Goal: Task Accomplishment & Management: Manage account settings

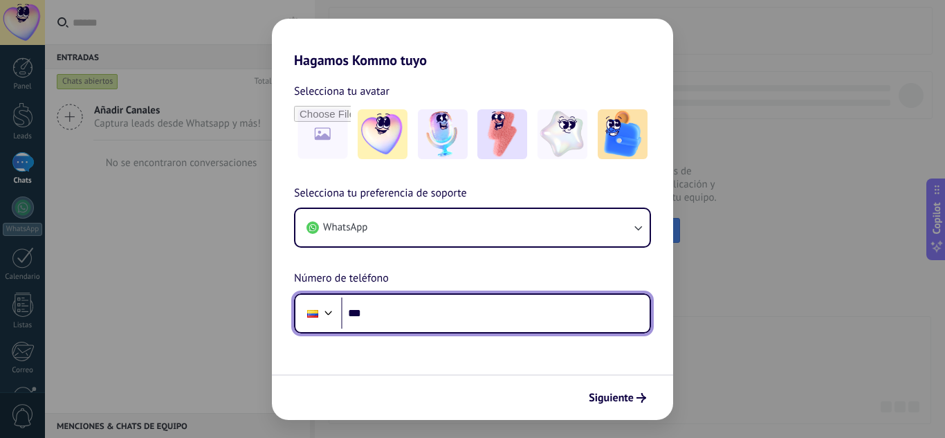
click at [410, 318] on input "***" at bounding box center [495, 314] width 309 height 32
type input "**********"
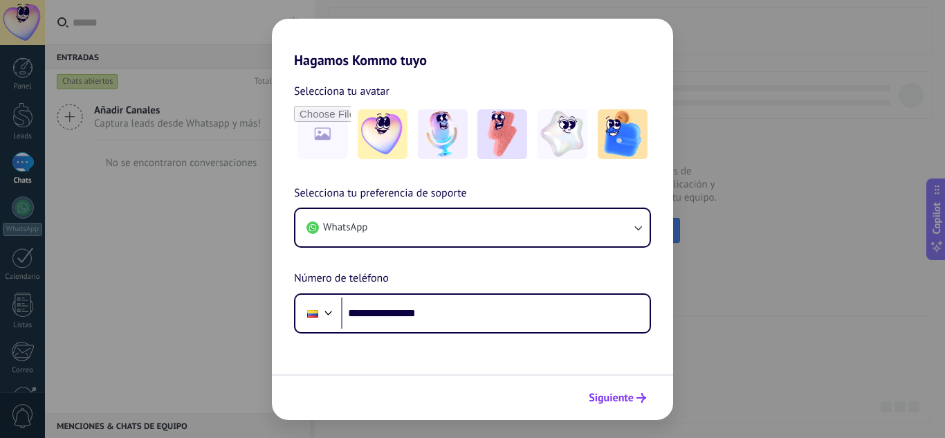
click at [616, 401] on span "Siguiente" at bounding box center [611, 398] width 45 height 10
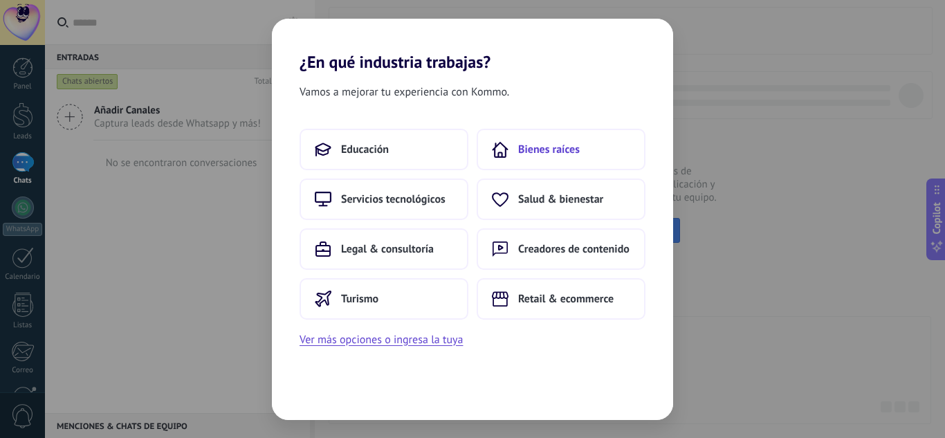
click at [544, 149] on span "Bienes raíces" at bounding box center [549, 150] width 62 height 14
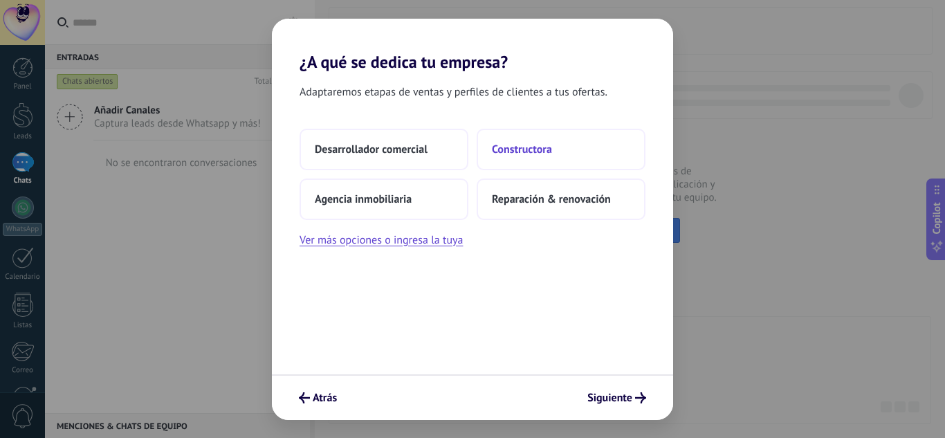
click at [532, 149] on span "Constructora" at bounding box center [522, 150] width 60 height 14
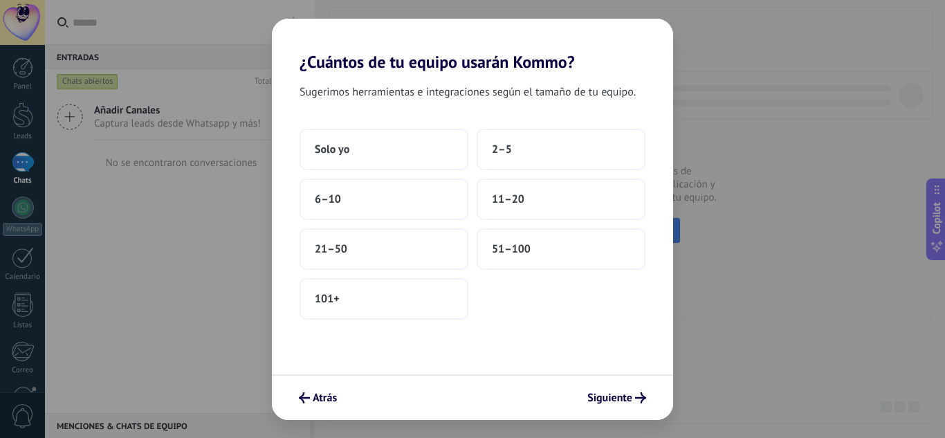
drag, startPoint x: 408, startPoint y: 89, endPoint x: 426, endPoint y: 89, distance: 18.0
click at [413, 89] on span "Sugerimos herramientas e integraciones según el tamaño de tu equipo." at bounding box center [468, 92] width 336 height 18
click at [426, 89] on span "Sugerimos herramientas e integraciones según el tamaño de tu equipo." at bounding box center [468, 92] width 336 height 18
drag, startPoint x: 464, startPoint y: 94, endPoint x: 525, endPoint y: 97, distance: 61.7
click at [514, 97] on span "Sugerimos herramientas e integraciones según el tamaño de tu equipo." at bounding box center [468, 92] width 336 height 18
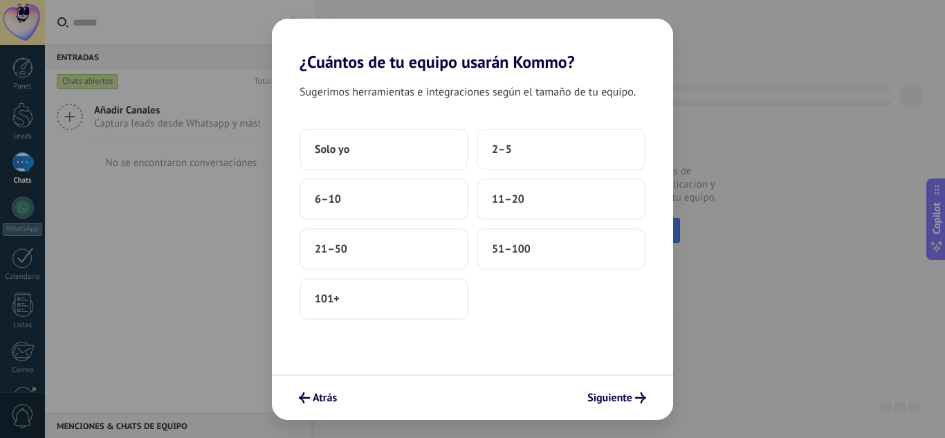
click at [525, 97] on span "Sugerimos herramientas e integraciones según el tamaño de tu equipo." at bounding box center [468, 92] width 336 height 18
click at [501, 149] on span "2–5" at bounding box center [502, 150] width 20 height 14
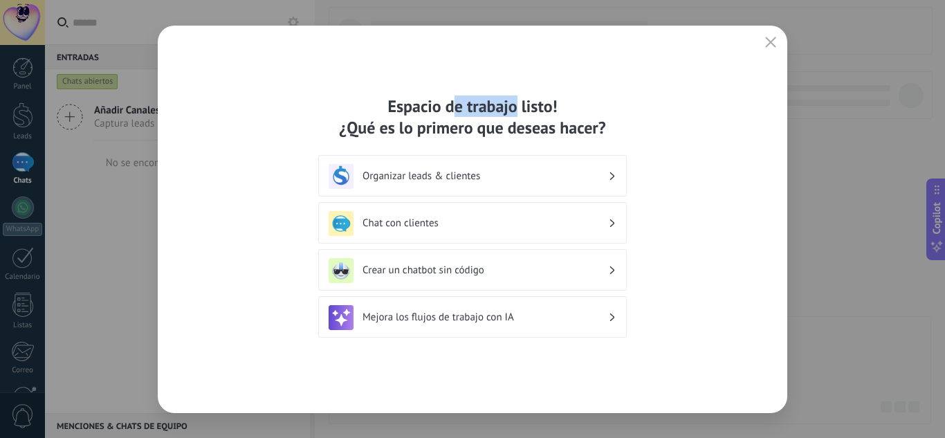
drag, startPoint x: 455, startPoint y: 97, endPoint x: 522, endPoint y: 110, distance: 67.7
click at [520, 109] on div "Espacio de trabajo listo! ¿Qué es lo primero que deseas hacer?" at bounding box center [472, 116] width 309 height 43
click at [522, 110] on div "Espacio de trabajo listo! ¿Qué es lo primero que deseas hacer?" at bounding box center [472, 116] width 309 height 43
click at [456, 179] on h3 "Organizar leads & clientes" at bounding box center [486, 176] width 246 height 13
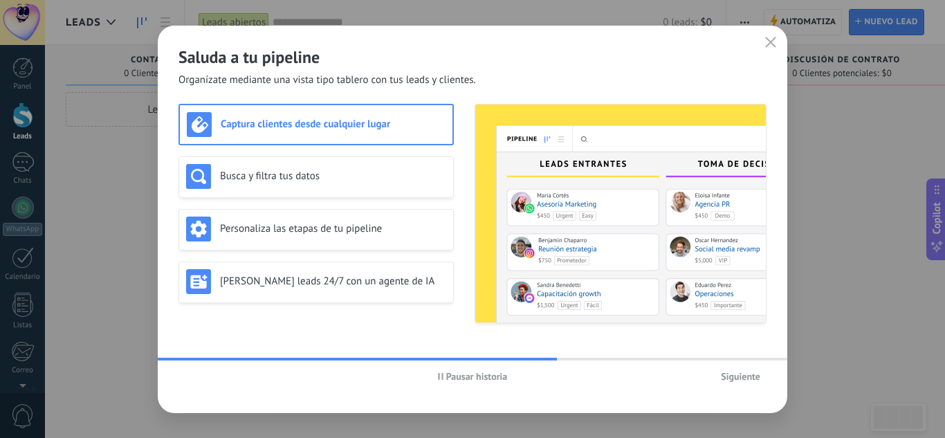
click at [367, 135] on div "Captura clientes desde cualquier lugar" at bounding box center [316, 124] width 259 height 25
click at [748, 376] on span "Siguiente" at bounding box center [740, 377] width 39 height 10
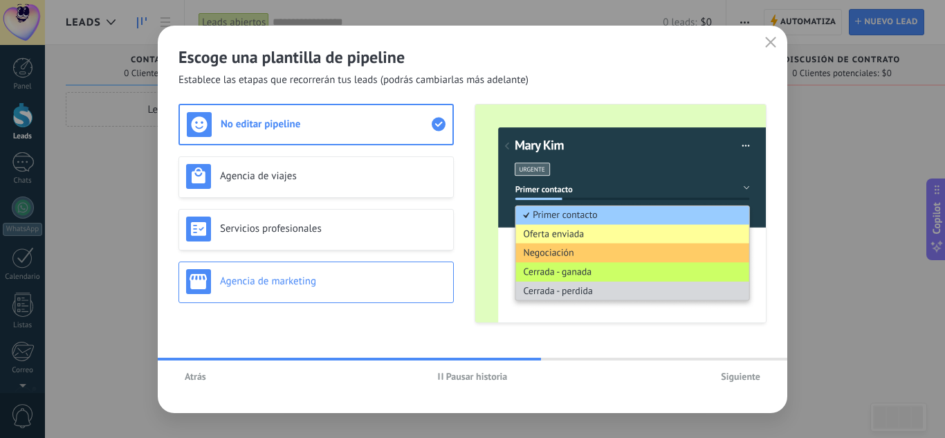
click at [349, 270] on div "Agencia de marketing" at bounding box center [316, 281] width 260 height 25
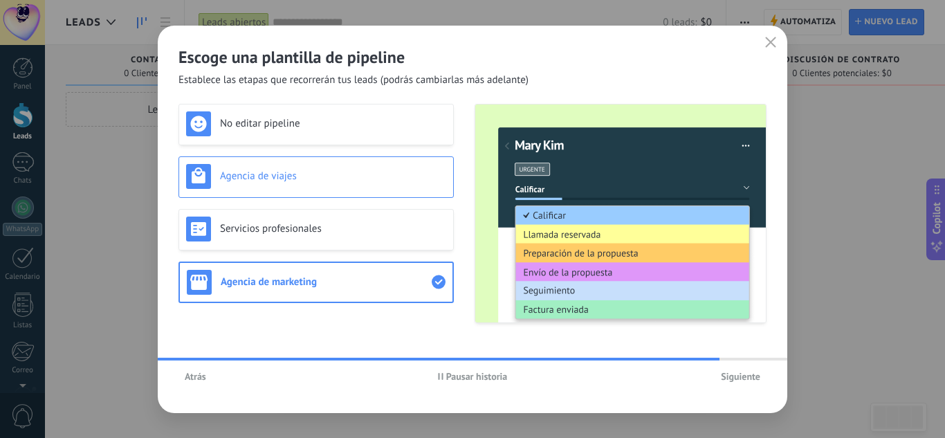
click at [356, 172] on h3 "Agencia de viajes" at bounding box center [333, 176] width 226 height 13
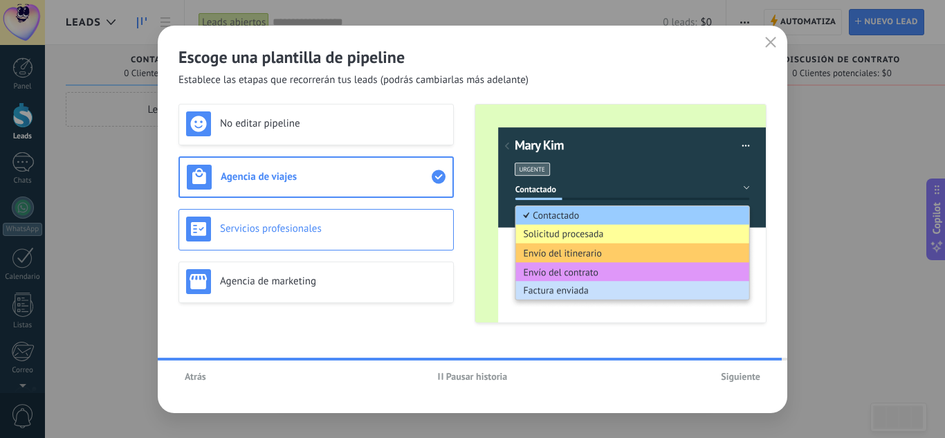
click at [353, 242] on div "Servicios profesionales" at bounding box center [316, 230] width 275 height 42
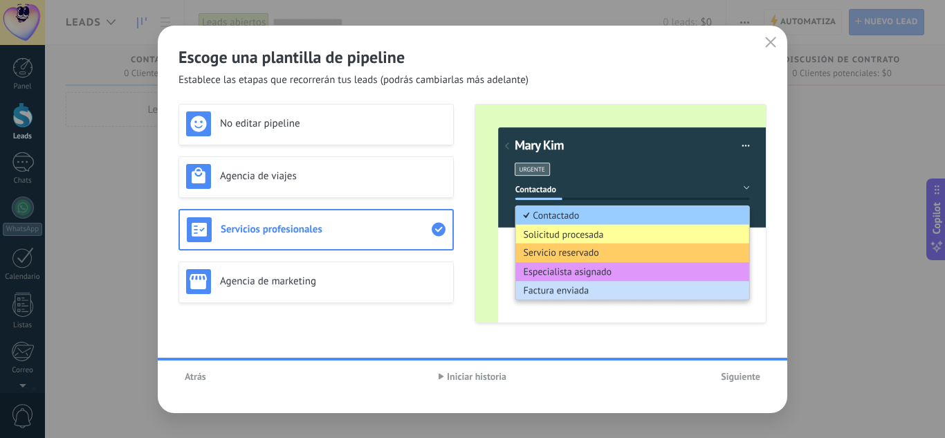
click at [354, 291] on div "Agencia de marketing" at bounding box center [316, 281] width 260 height 25
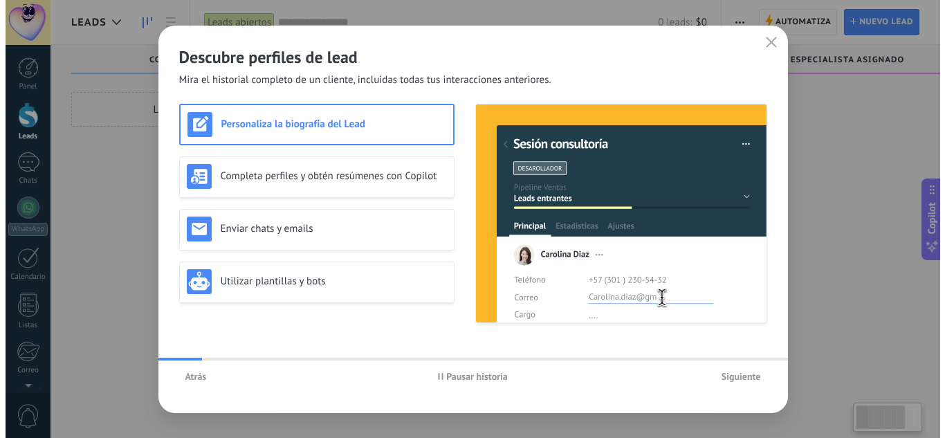
scroll to position [24, 0]
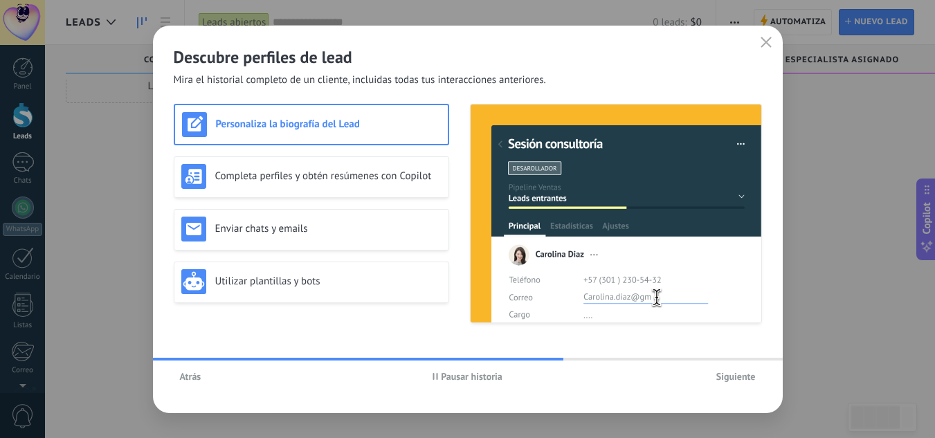
click at [727, 375] on span "Siguiente" at bounding box center [735, 377] width 39 height 10
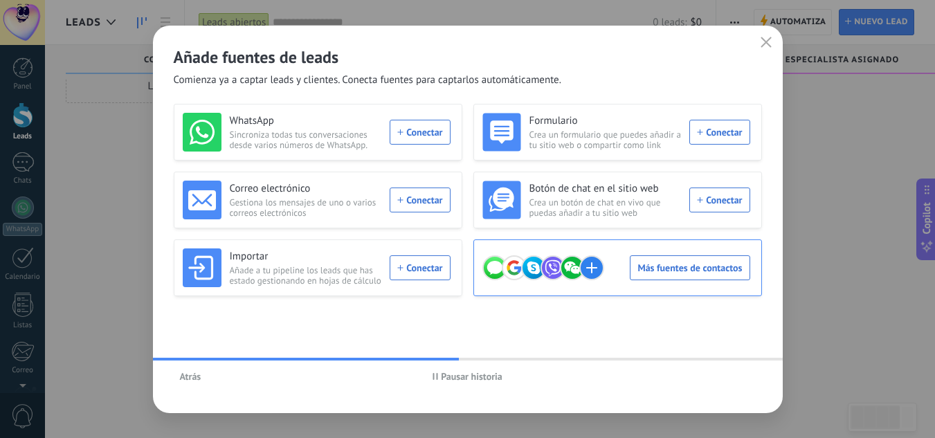
click at [674, 262] on div "Más fuentes de contactos" at bounding box center [616, 267] width 268 height 39
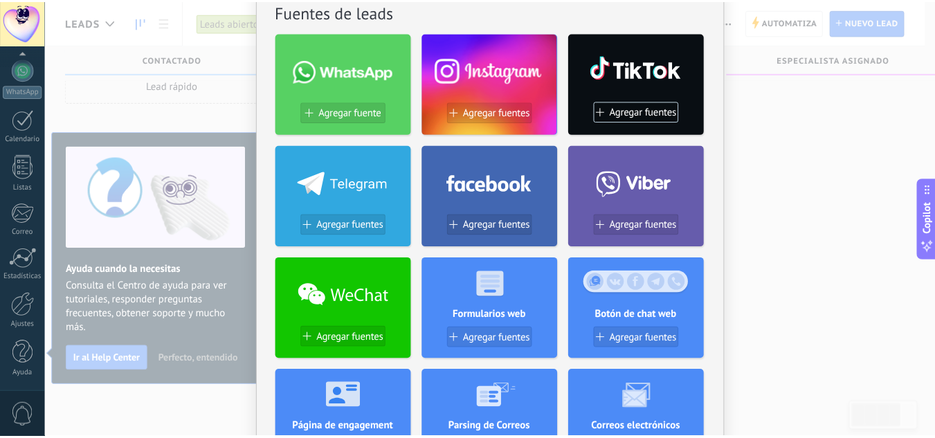
scroll to position [0, 0]
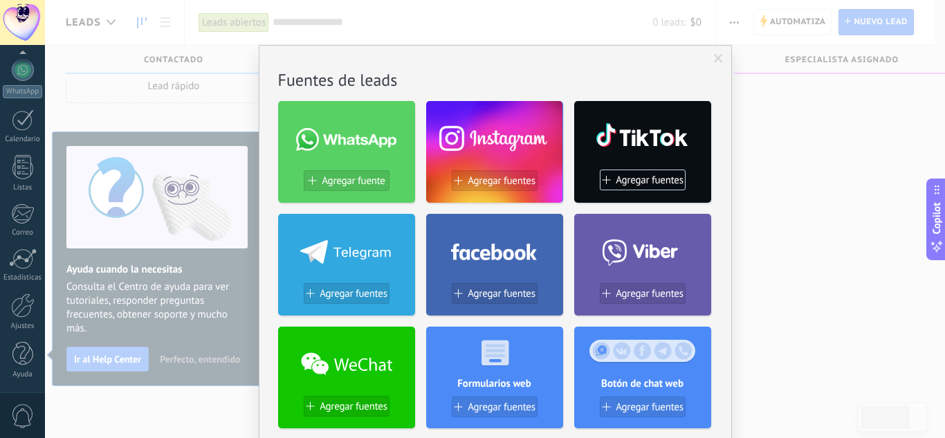
click at [714, 59] on span at bounding box center [718, 59] width 9 height 10
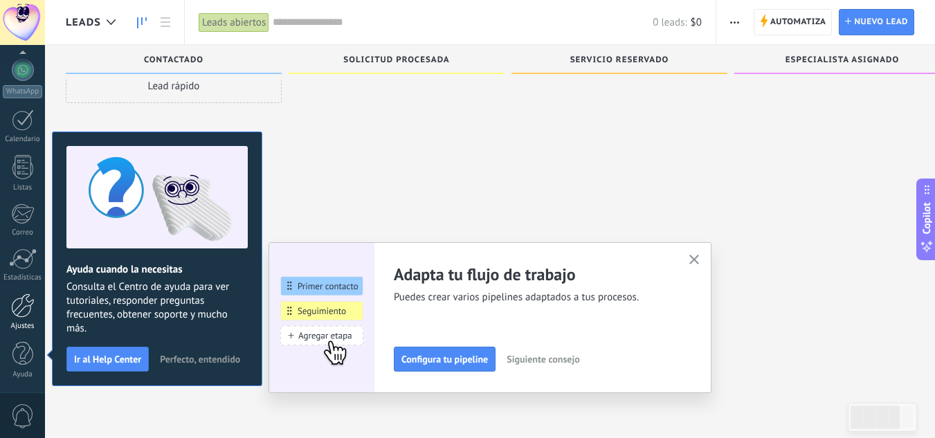
click at [26, 319] on link "Ajustes" at bounding box center [22, 311] width 45 height 37
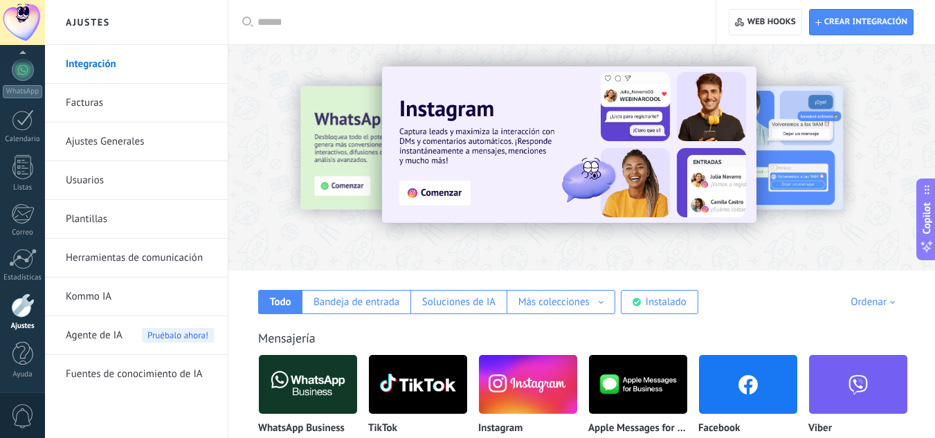
click at [281, 24] on input "text" at bounding box center [476, 22] width 439 height 15
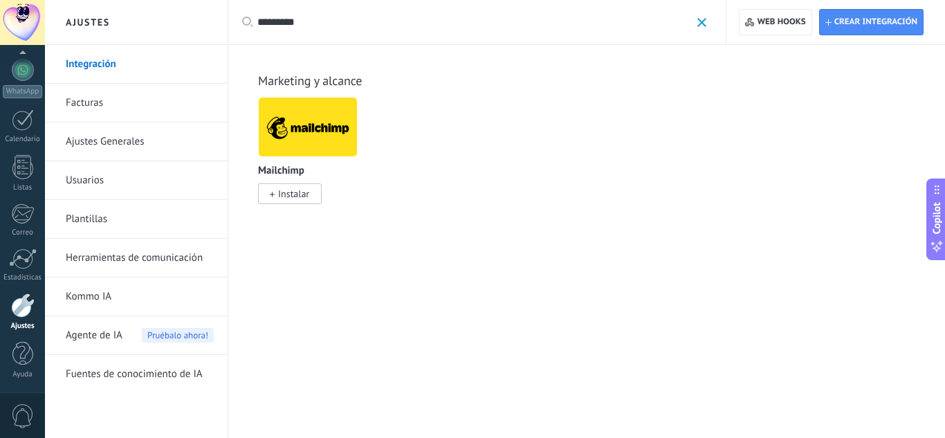
type input "*********"
click at [293, 192] on span "Instalar" at bounding box center [293, 194] width 31 height 12
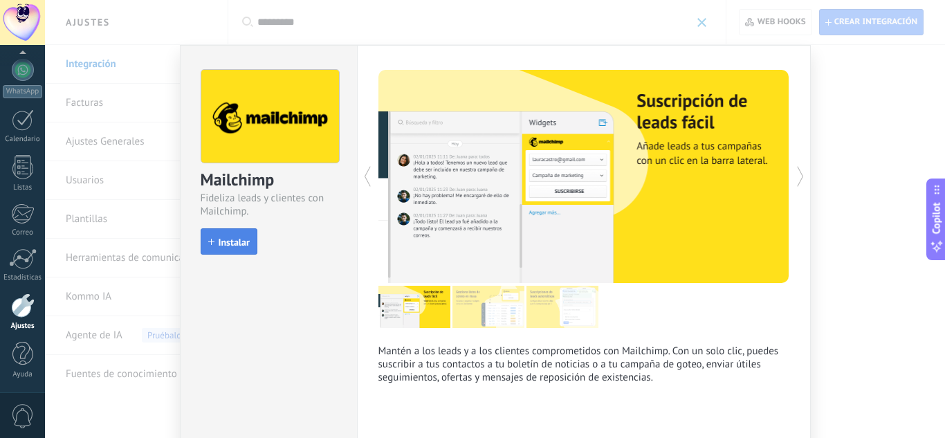
click at [224, 242] on span "Instalar" at bounding box center [234, 242] width 31 height 10
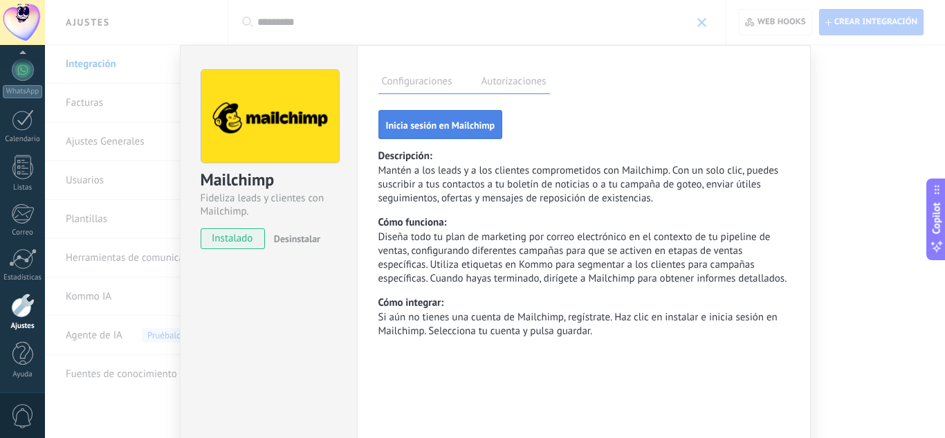
click at [457, 134] on button "Inicia sesión en Mailchimp" at bounding box center [441, 124] width 125 height 29
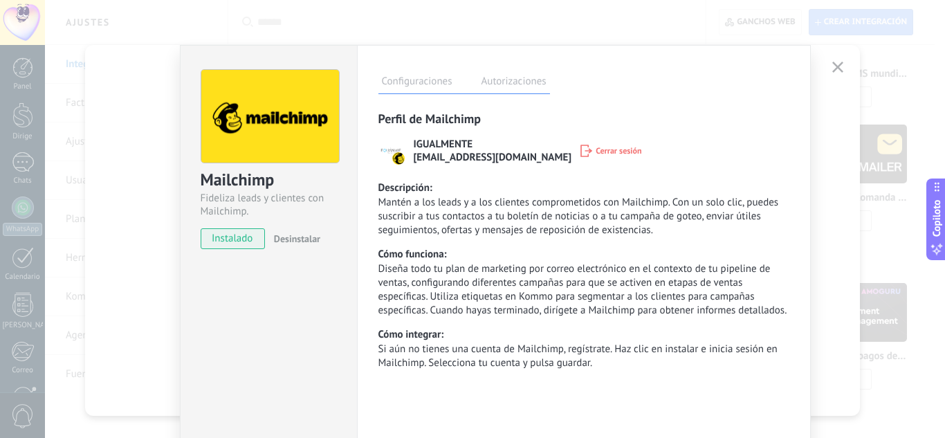
click at [488, 158] on font "[EMAIL_ADDRESS][DOMAIN_NAME]" at bounding box center [493, 157] width 158 height 13
click at [423, 148] on font "IGUALMENTE" at bounding box center [444, 144] width 60 height 13
click at [446, 149] on font "IGUALMENTE" at bounding box center [444, 144] width 60 height 13
click at [526, 84] on label "Autorizaciones" at bounding box center [514, 83] width 72 height 20
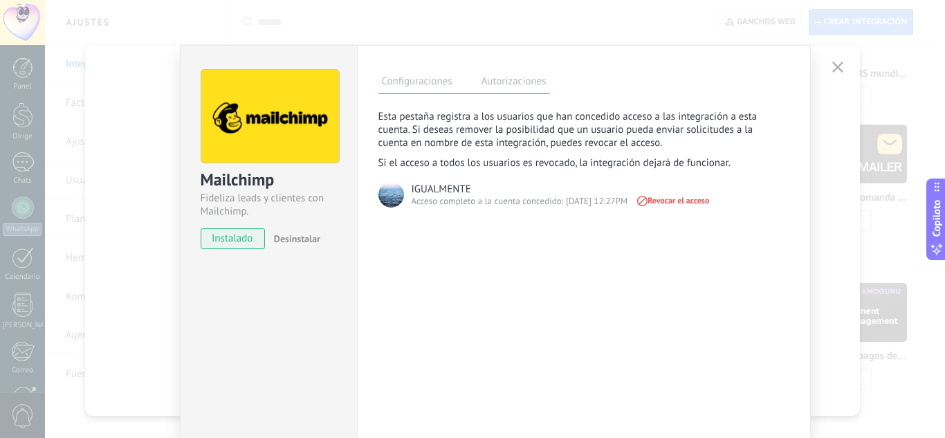
click at [426, 87] on label "Configuraciones" at bounding box center [418, 83] width 78 height 20
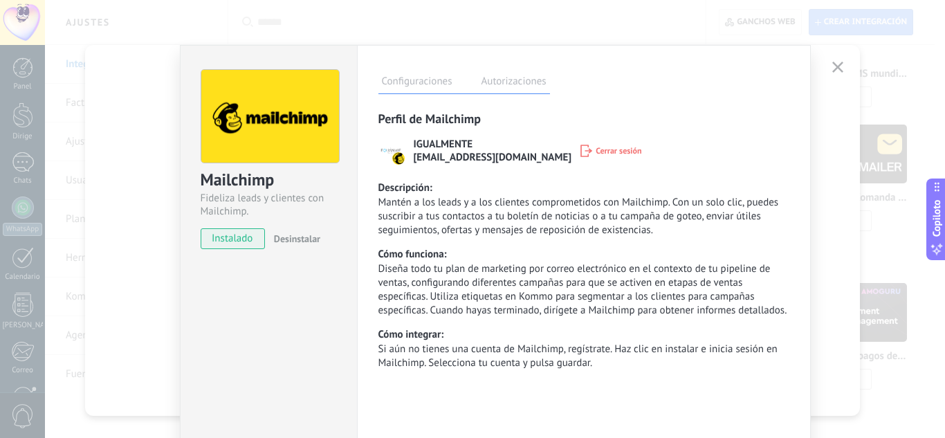
click at [832, 69] on div "Mailchimp Fideliza leads y clientes con Mailchimp. instalado Desinstalar Config…" at bounding box center [495, 219] width 900 height 438
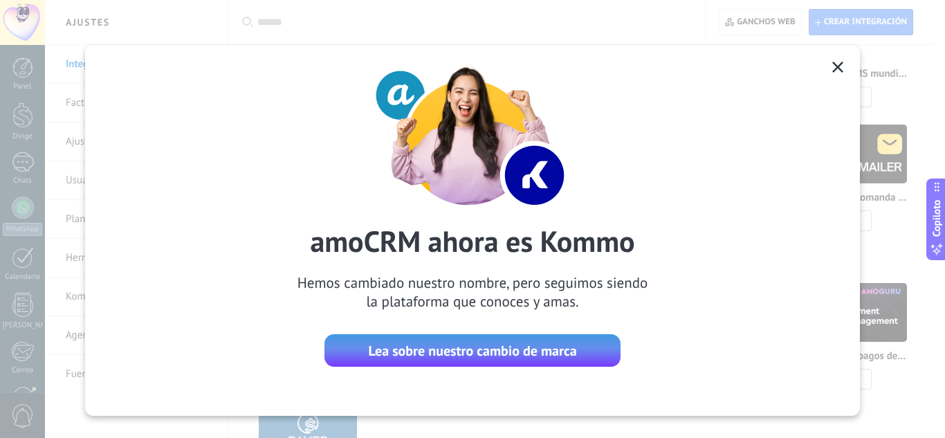
drag, startPoint x: 369, startPoint y: 246, endPoint x: 436, endPoint y: 246, distance: 67.1
click at [401, 246] on font "amoCRM ahora es Kommo" at bounding box center [472, 241] width 325 height 38
click at [436, 246] on font "amoCRM ahora es Kommo" at bounding box center [472, 241] width 325 height 38
click at [836, 71] on icon at bounding box center [837, 67] width 11 height 11
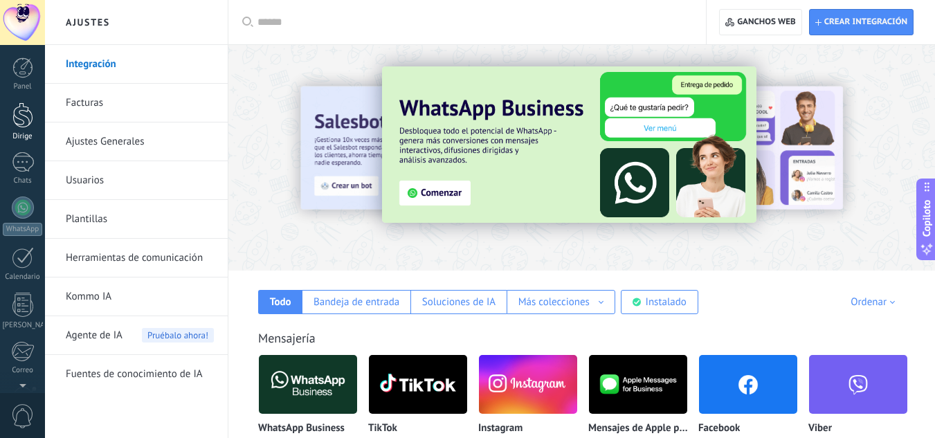
click at [18, 131] on link "Dirige" at bounding box center [22, 121] width 45 height 39
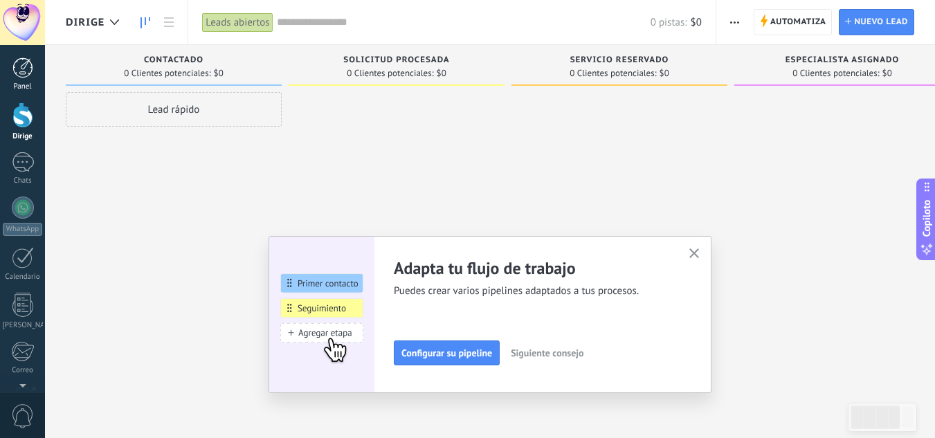
click at [24, 62] on div at bounding box center [22, 67] width 21 height 21
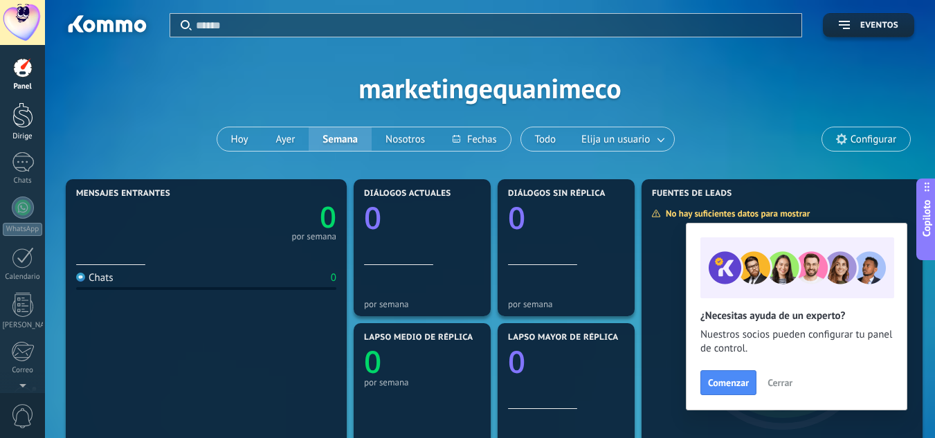
click at [18, 118] on div at bounding box center [22, 115] width 21 height 26
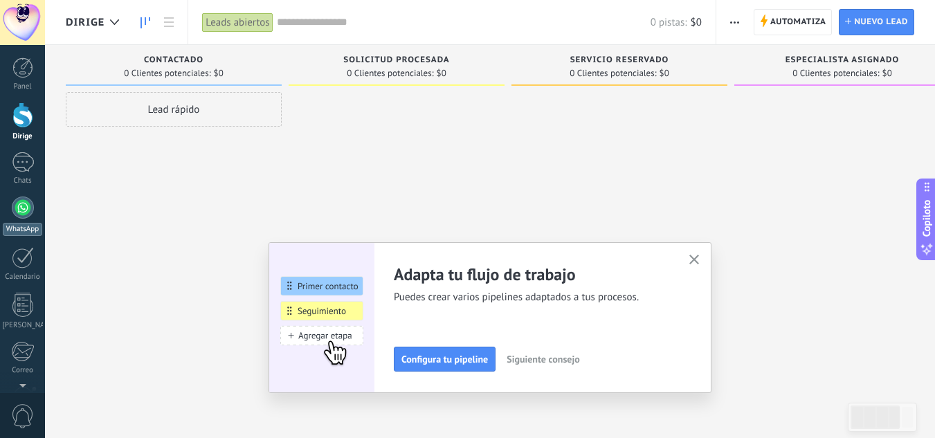
click at [21, 224] on div "WhatsApp" at bounding box center [22, 229] width 39 height 13
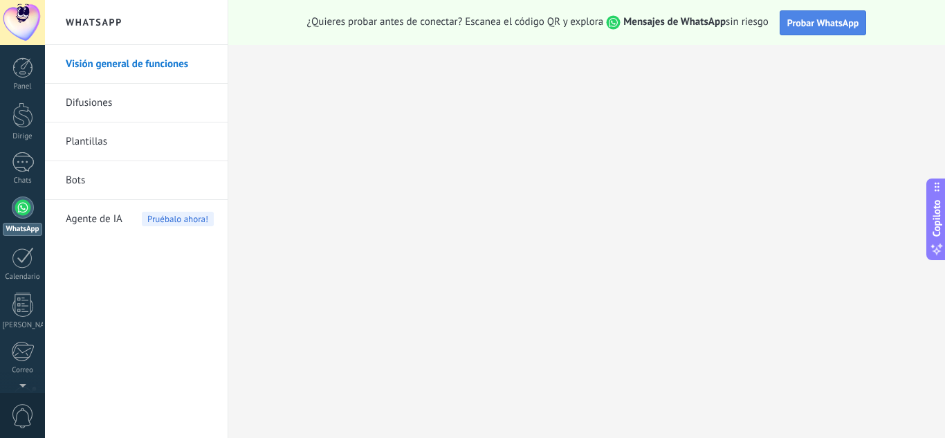
click at [803, 28] on span "Probar WhatsApp" at bounding box center [823, 23] width 72 height 12
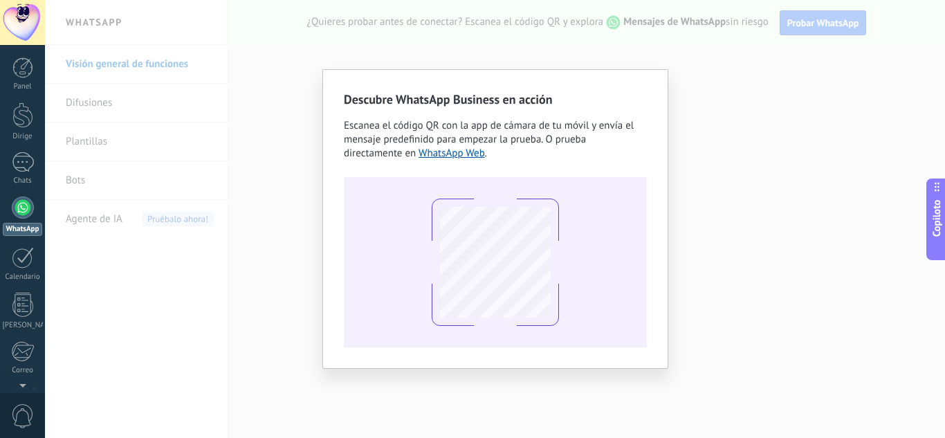
click at [675, 64] on div "Descubre WhatsApp Business en acción Escanea el código QR con la app [PERSON_NA…" at bounding box center [495, 219] width 900 height 438
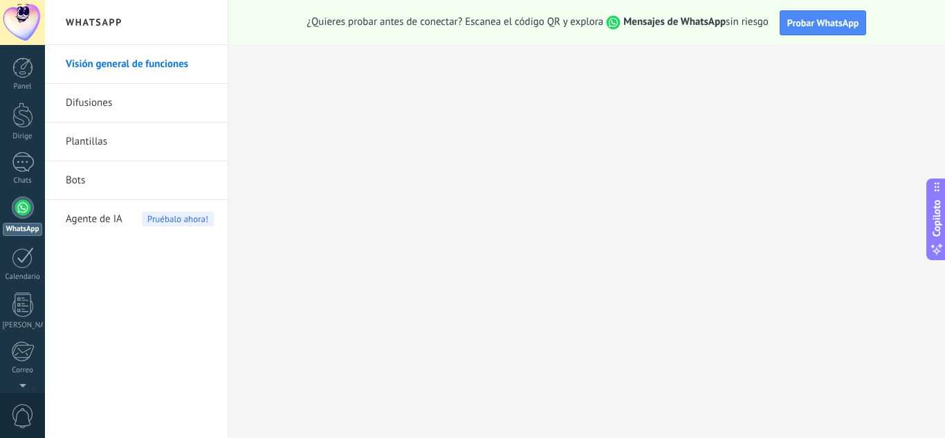
click at [113, 221] on font "Agente de IA" at bounding box center [94, 218] width 57 height 13
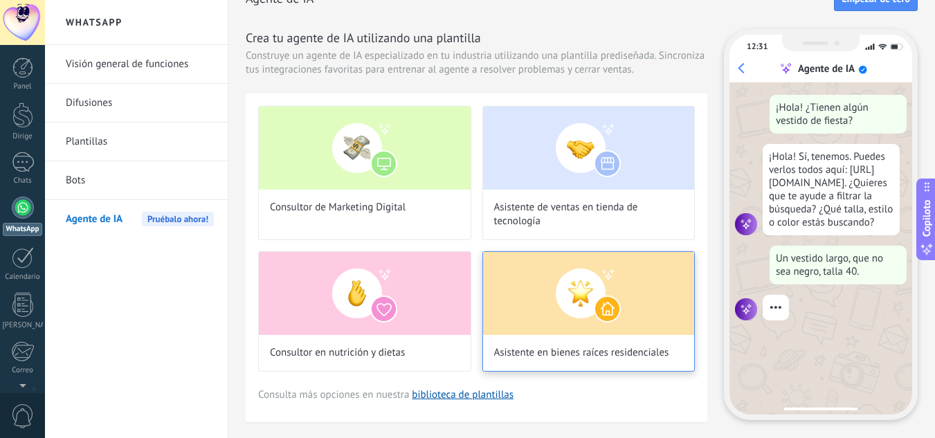
click at [565, 316] on img at bounding box center [589, 293] width 212 height 83
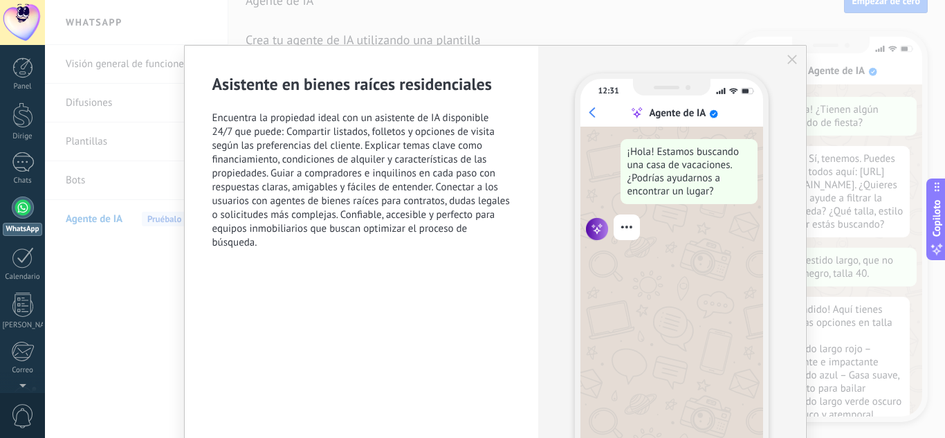
scroll to position [42, 0]
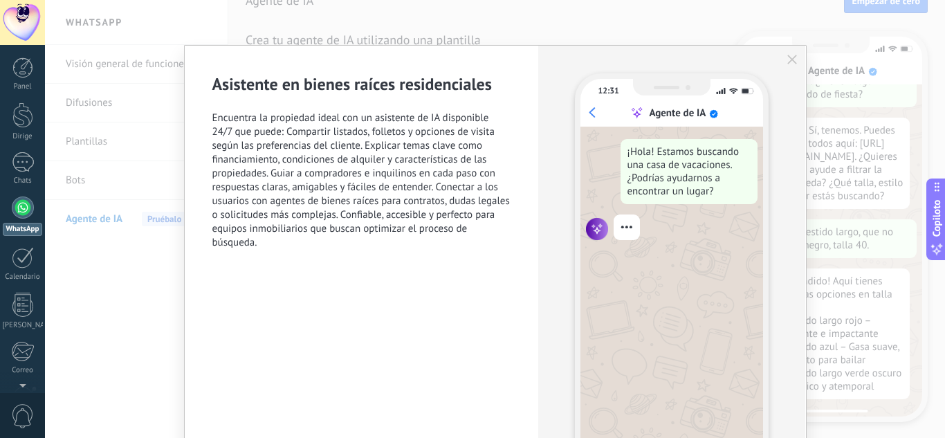
click at [311, 133] on span "Encuentra la propiedad ideal con un asistente de IA disponible 24/7 que puede: …" at bounding box center [361, 180] width 299 height 138
click at [327, 133] on span "Encuentra la propiedad ideal con un asistente de IA disponible 24/7 que puede: …" at bounding box center [361, 180] width 299 height 138
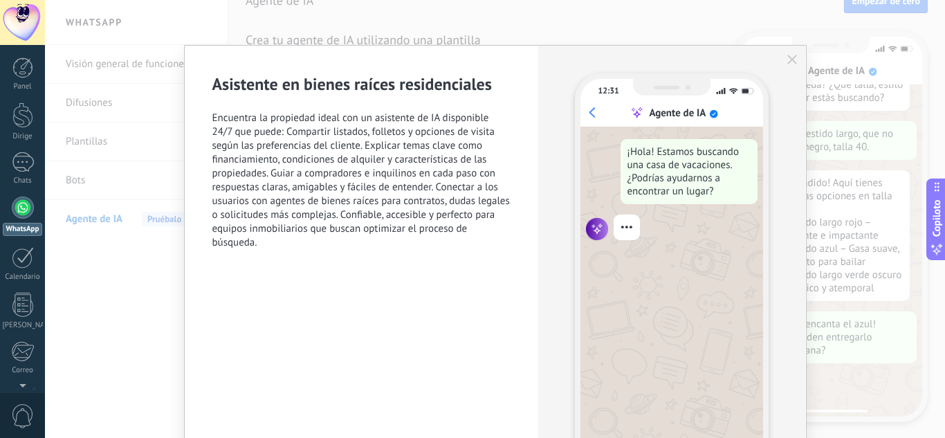
scroll to position [140, 0]
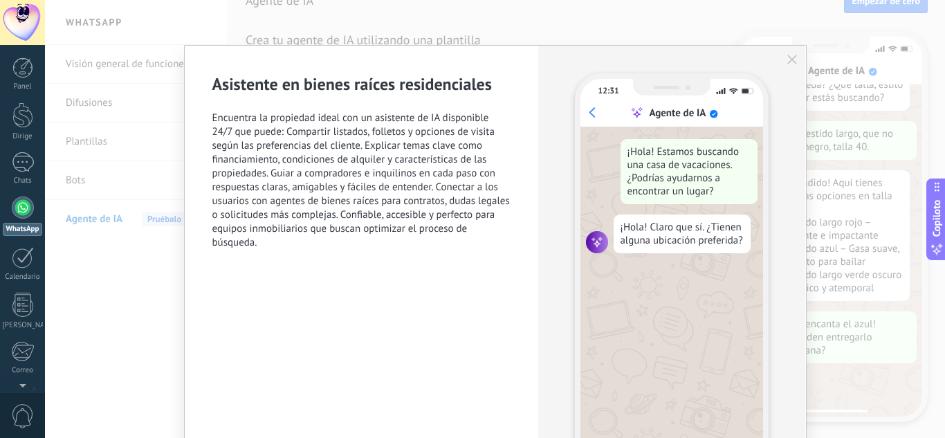
drag, startPoint x: 272, startPoint y: 169, endPoint x: 336, endPoint y: 185, distance: 65.6
click at [320, 181] on span "Encuentra la propiedad ideal con un asistente de IA disponible 24/7 que puede: …" at bounding box center [361, 180] width 299 height 138
click at [336, 185] on span "Encuentra la propiedad ideal con un asistente de IA disponible 24/7 que puede: …" at bounding box center [361, 180] width 299 height 138
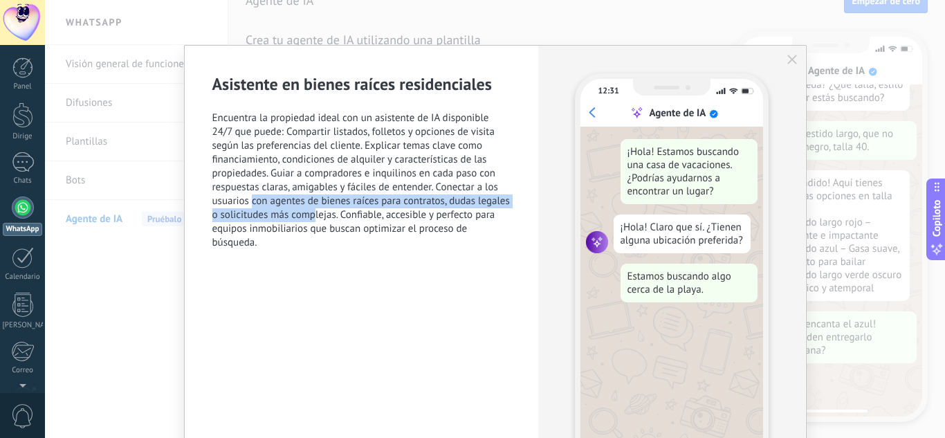
drag, startPoint x: 251, startPoint y: 201, endPoint x: 340, endPoint y: 211, distance: 89.8
click at [340, 211] on span "Encuentra la propiedad ideal con un asistente de IA disponible 24/7 que puede: …" at bounding box center [361, 180] width 299 height 138
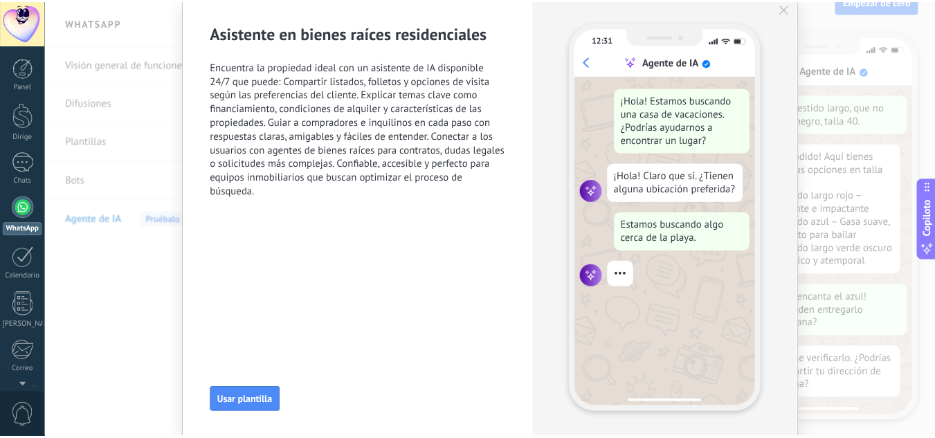
scroll to position [0, 0]
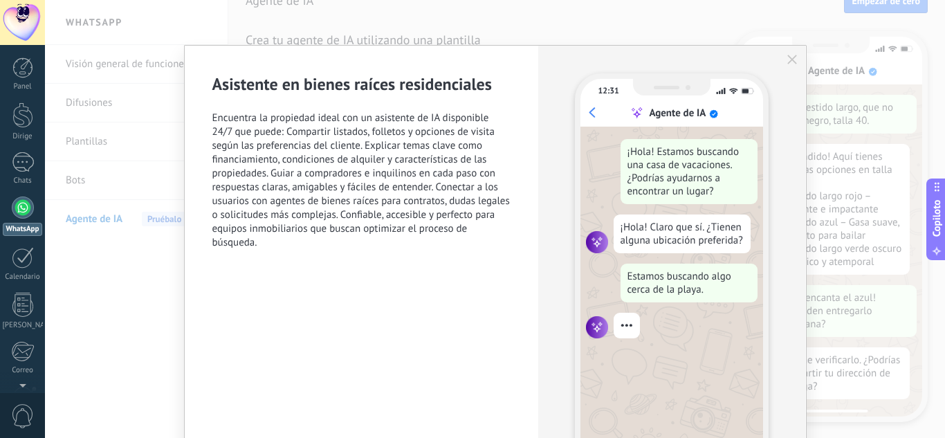
click at [789, 61] on use "button" at bounding box center [792, 60] width 10 height 10
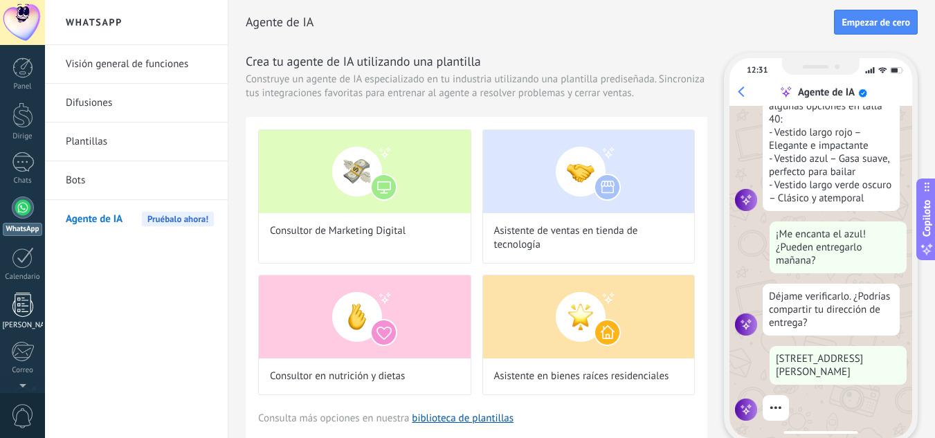
click at [19, 321] on font "[PERSON_NAME]" at bounding box center [30, 325] width 55 height 10
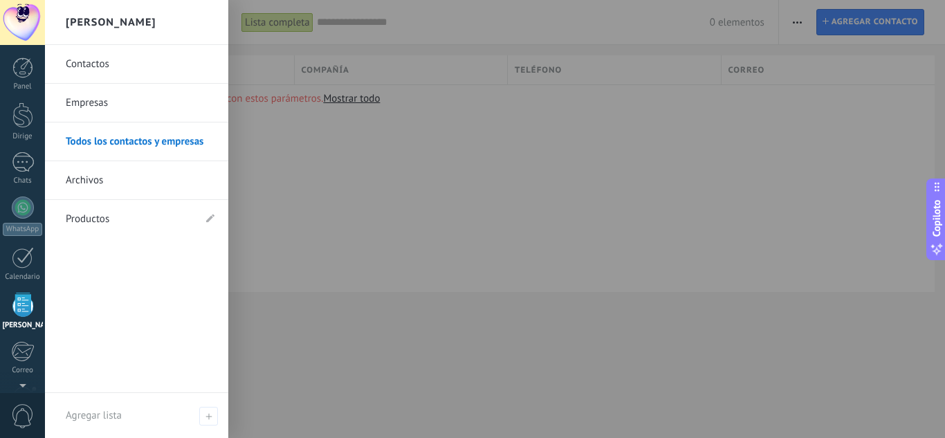
click at [98, 55] on link "Contactos" at bounding box center [140, 64] width 149 height 39
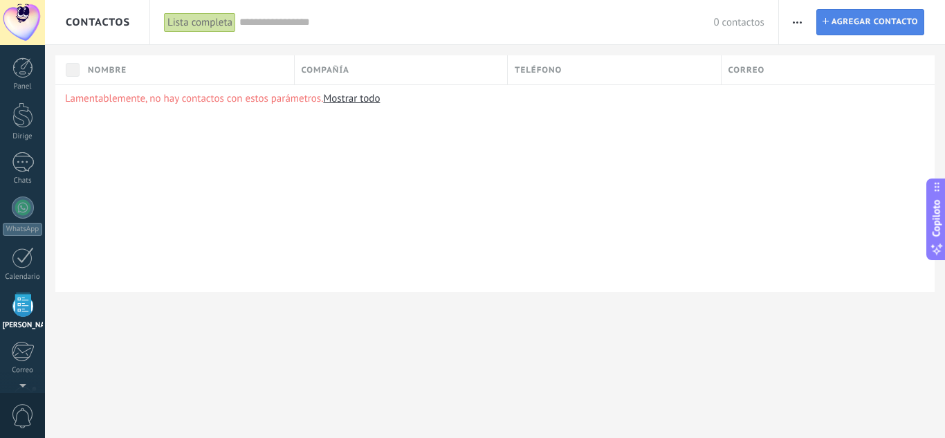
click at [830, 25] on link "Contacto Agregar contacto" at bounding box center [871, 22] width 108 height 26
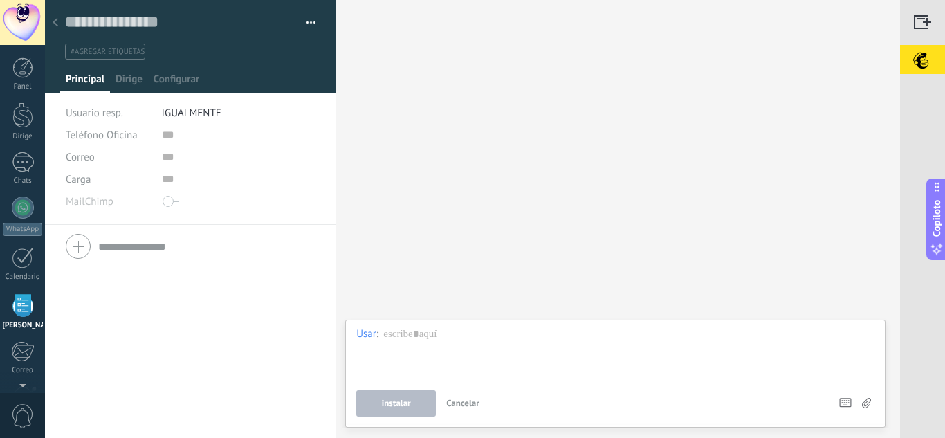
click at [921, 57] on img at bounding box center [921, 60] width 42 height 31
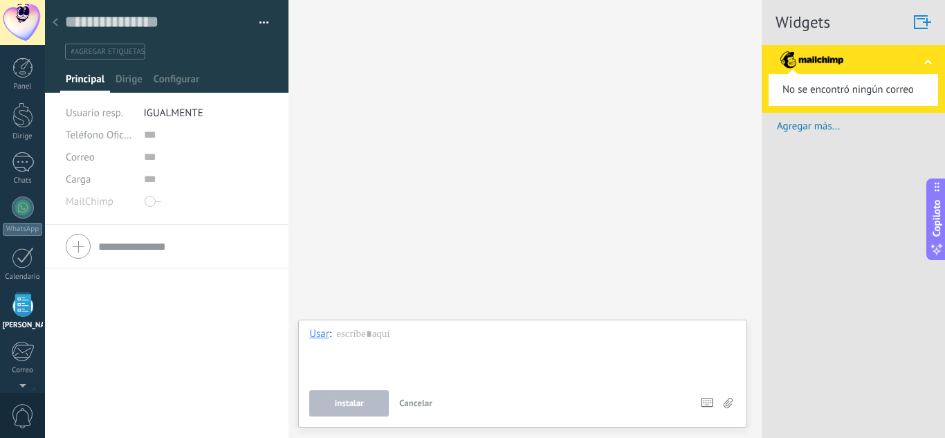
click at [812, 127] on span "Agregar más..." at bounding box center [861, 126] width 168 height 13
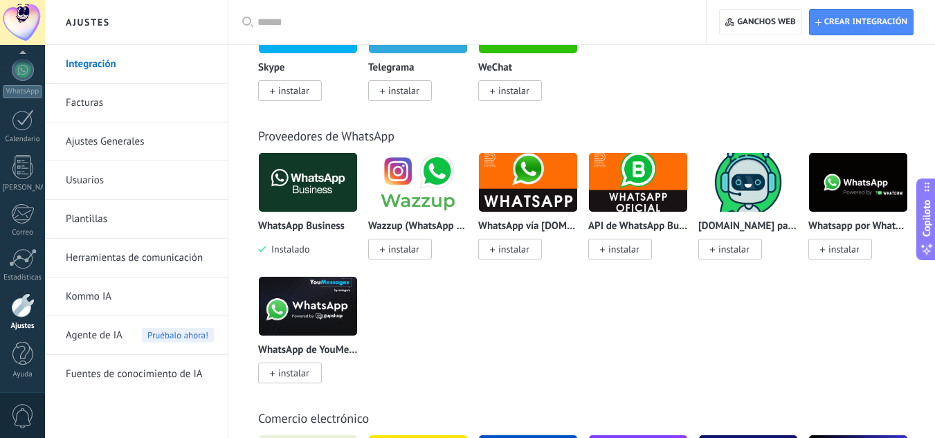
scroll to position [69, 0]
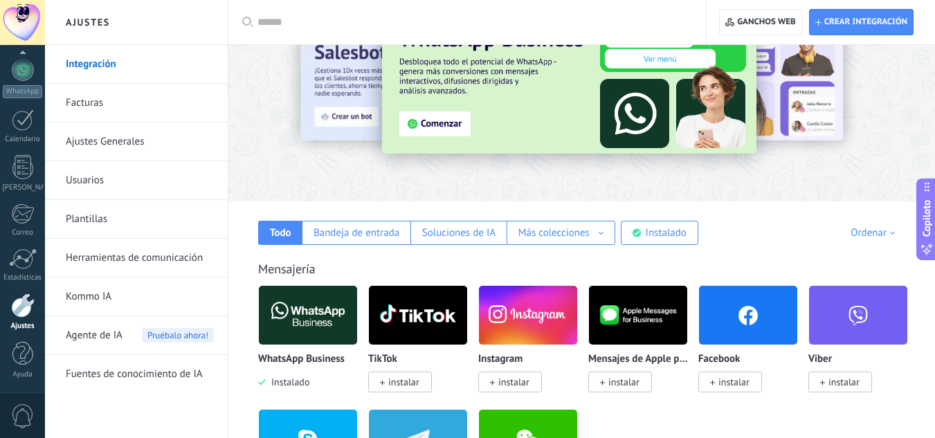
click at [310, 17] on input "text" at bounding box center [471, 22] width 429 height 15
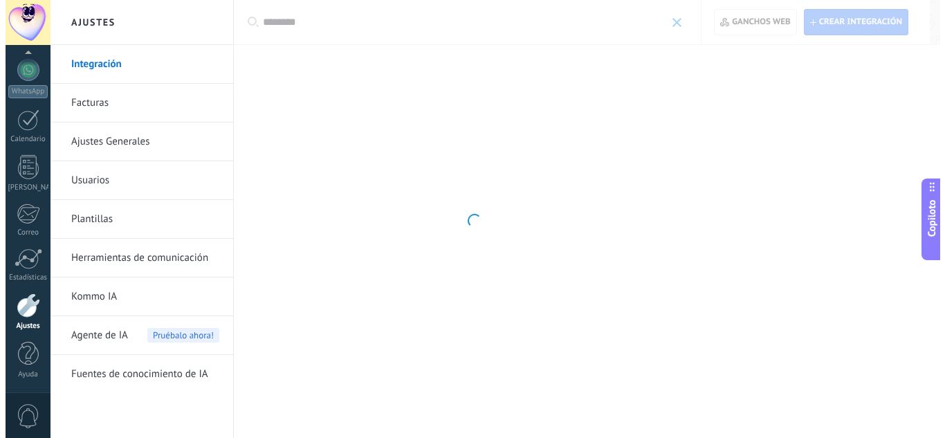
scroll to position [0, 0]
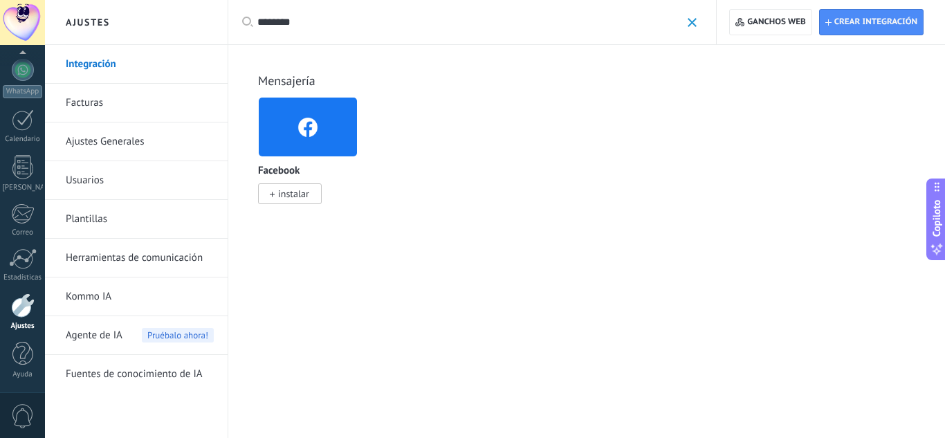
click at [302, 198] on font "instalar" at bounding box center [293, 194] width 31 height 12
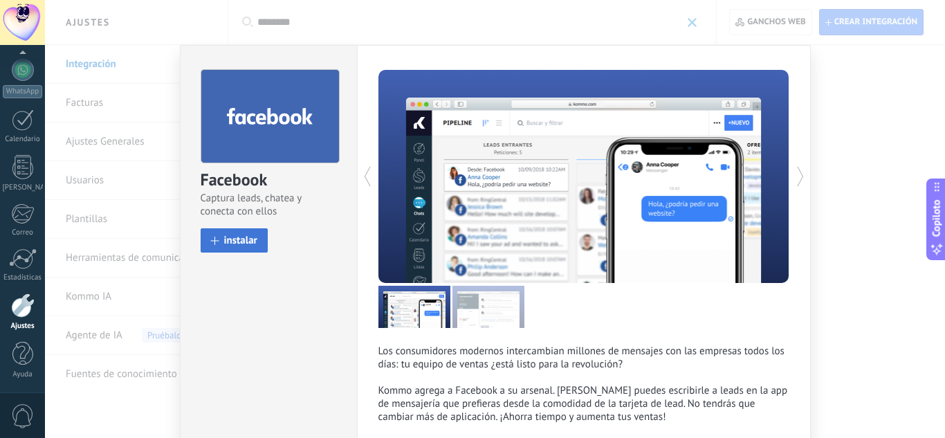
click at [243, 247] on button "instalar" at bounding box center [234, 240] width 67 height 24
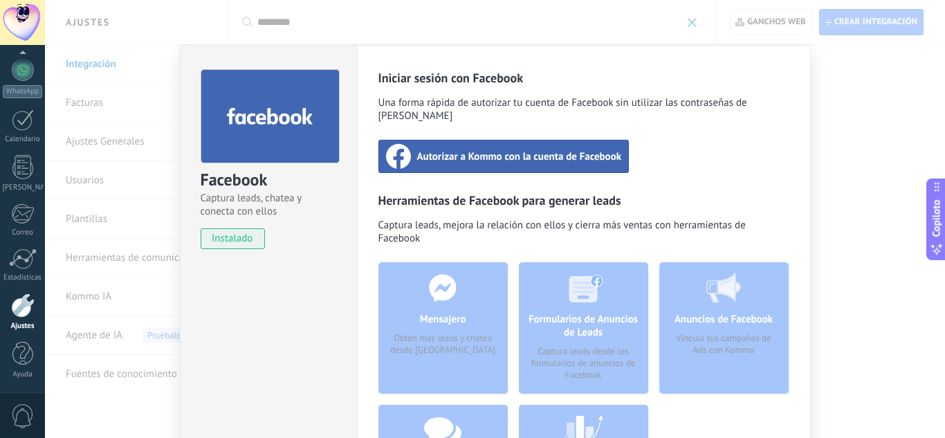
click at [463, 149] on span "Autorizar a Kommo con la cuenta de Facebook" at bounding box center [519, 156] width 205 height 14
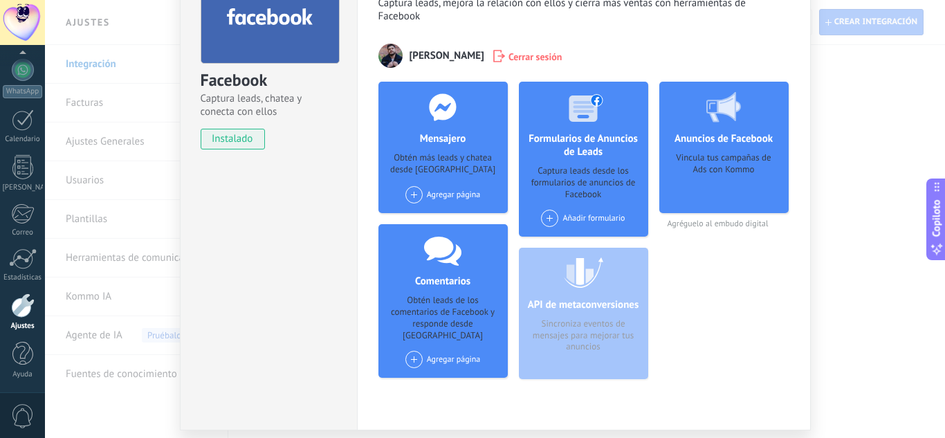
scroll to position [138, 0]
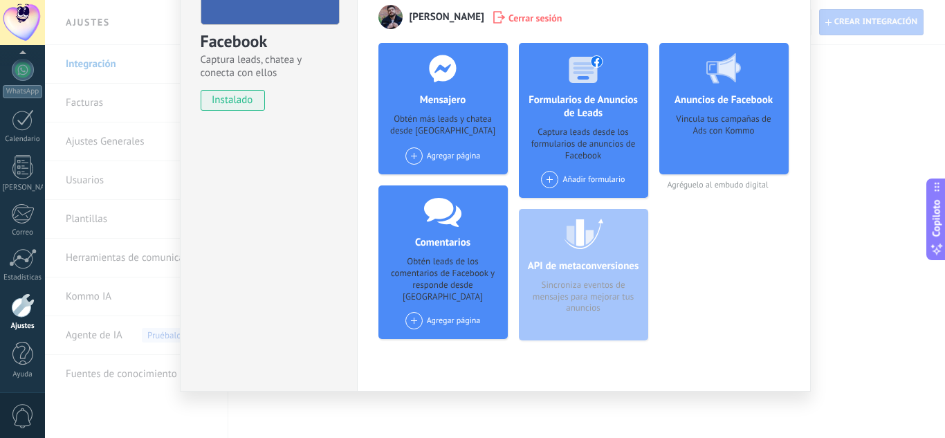
click at [576, 305] on div "API de metaconversiones Sincroniza eventos de mensajes para mejorar tus anuncios" at bounding box center [583, 274] width 129 height 131
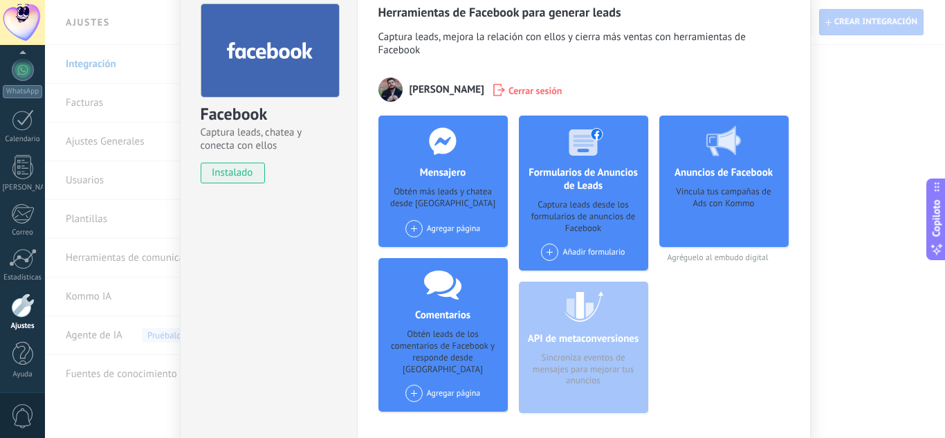
scroll to position [0, 0]
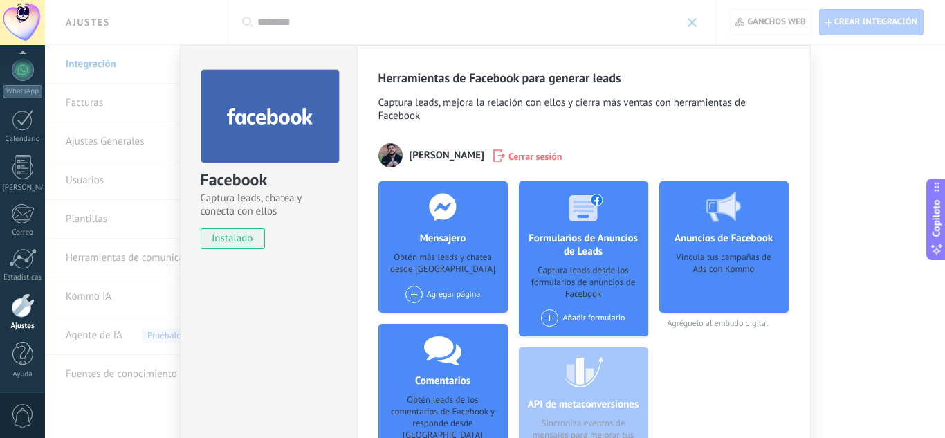
click at [877, 95] on div "Facebook Captura leads, chatea y conecta con ellos instalado Desinstalar Herram…" at bounding box center [495, 219] width 900 height 438
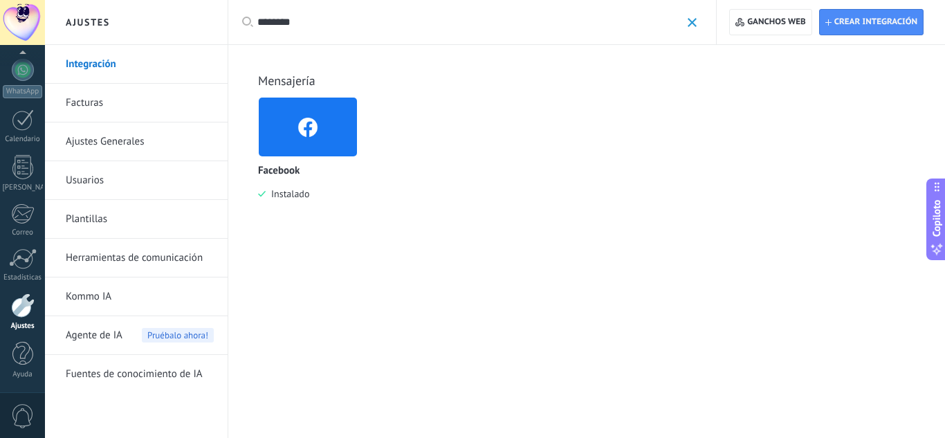
drag, startPoint x: 373, startPoint y: 22, endPoint x: 182, endPoint y: 10, distance: 191.4
click at [182, 10] on div "Ajustes Integración Facturas Ajustes Generales Usuarios Plantillas Herramientas…" at bounding box center [495, 219] width 900 height 438
type input "*********"
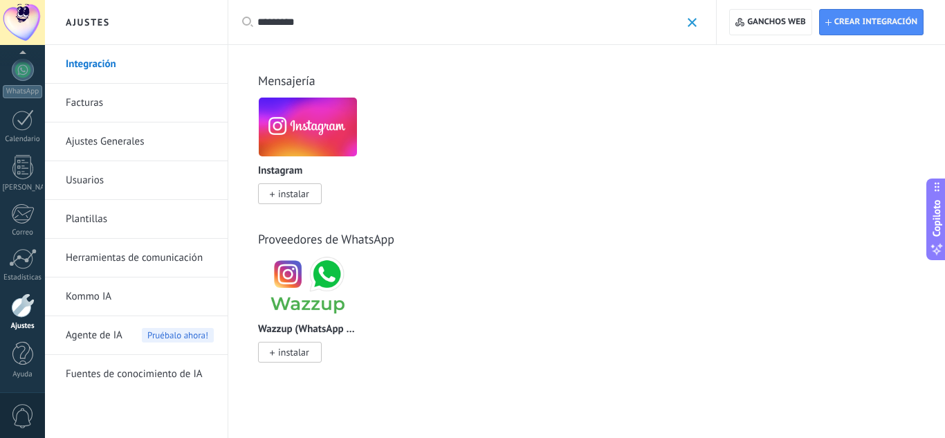
click at [293, 187] on span "instalar" at bounding box center [290, 193] width 64 height 21
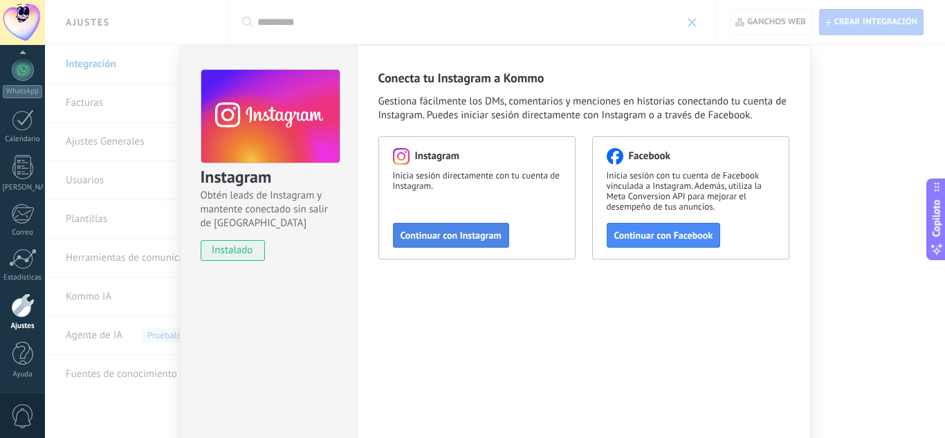
click at [471, 234] on span "Continuar con Instagram" at bounding box center [451, 235] width 101 height 10
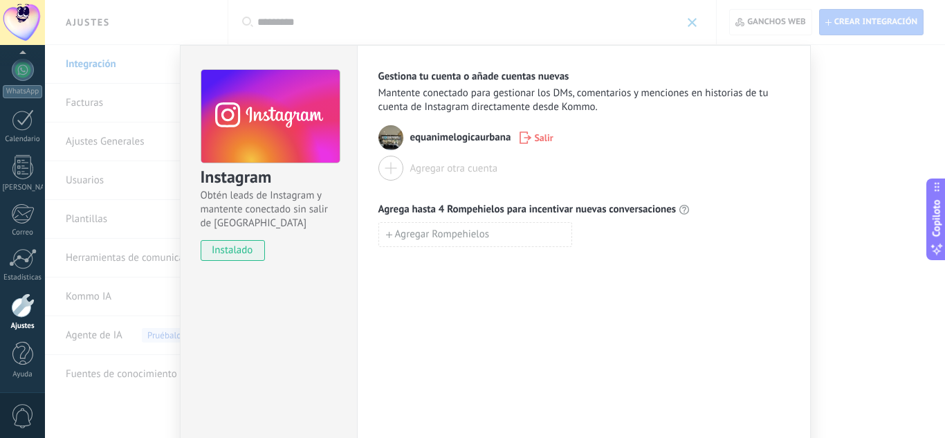
click at [828, 127] on div "Instagram Obtén leads de Instagram y mantente conectado sin salir de Kommo inst…" at bounding box center [495, 219] width 900 height 438
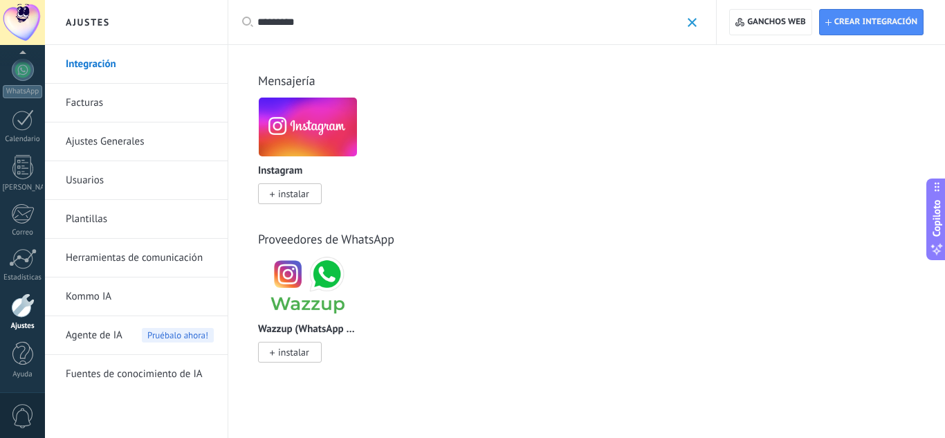
click at [292, 191] on font "instalar" at bounding box center [293, 194] width 31 height 12
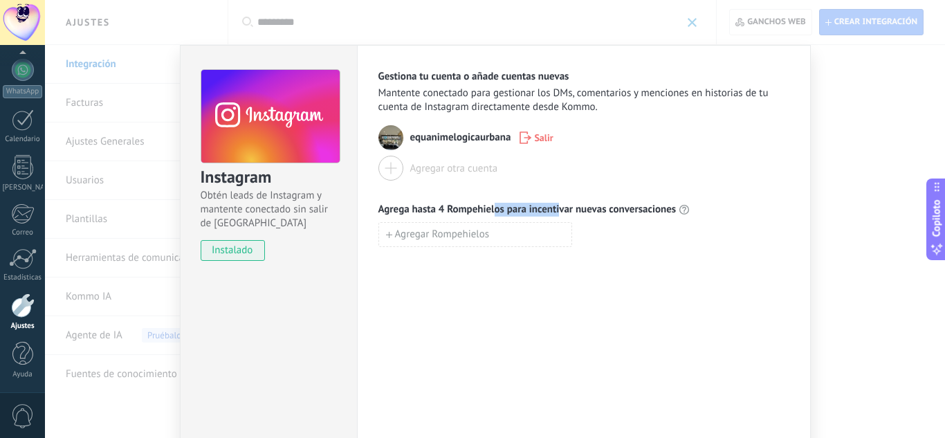
drag, startPoint x: 495, startPoint y: 212, endPoint x: 565, endPoint y: 212, distance: 70.6
click at [562, 212] on font "Agrega hasta 4 Rompehielos para incentivar nuevas conversaciones" at bounding box center [528, 209] width 298 height 13
click at [573, 212] on font "Agrega hasta 4 Rompehielos para incentivar nuevas conversaciones" at bounding box center [528, 209] width 298 height 13
click at [462, 235] on font "Agregar Rompehielos" at bounding box center [442, 234] width 95 height 13
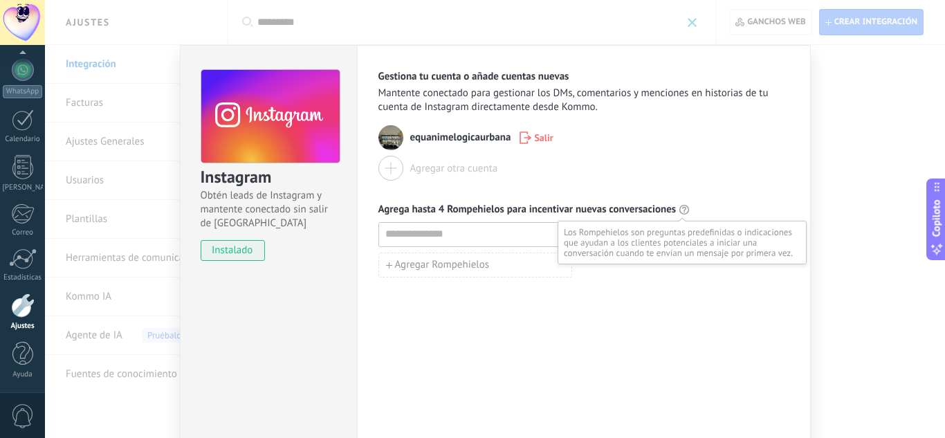
click at [680, 212] on use at bounding box center [685, 210] width 10 height 10
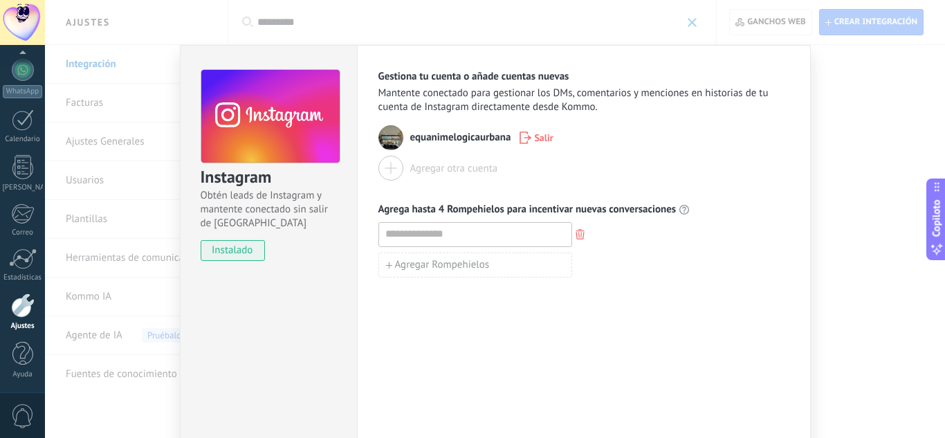
click at [756, 107] on span "Mantente conectado para gestionar los DMs, comentarios y menciones en historias…" at bounding box center [584, 101] width 411 height 28
click at [854, 105] on div "Instagram Obtén leads de Instagram y mantente conectado sin salir de Kommo inst…" at bounding box center [495, 219] width 900 height 438
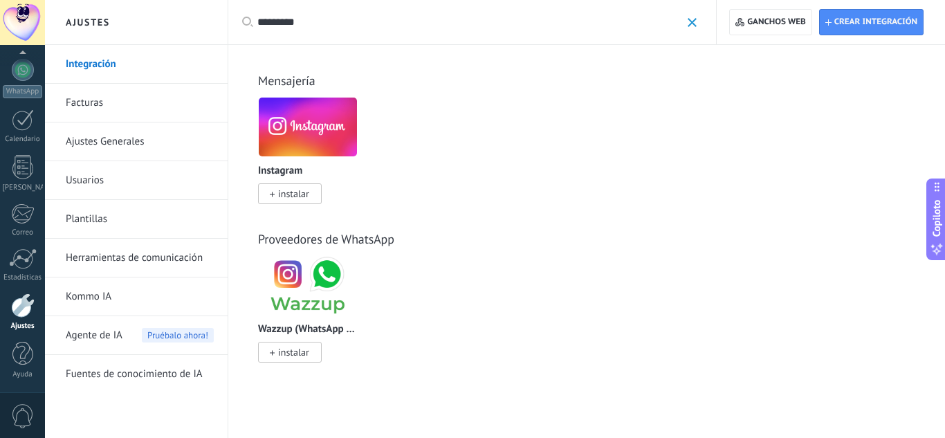
click at [106, 65] on font "Integración" at bounding box center [91, 63] width 51 height 13
click at [113, 57] on font "Integración" at bounding box center [91, 63] width 51 height 13
click at [693, 27] on span at bounding box center [692, 22] width 9 height 9
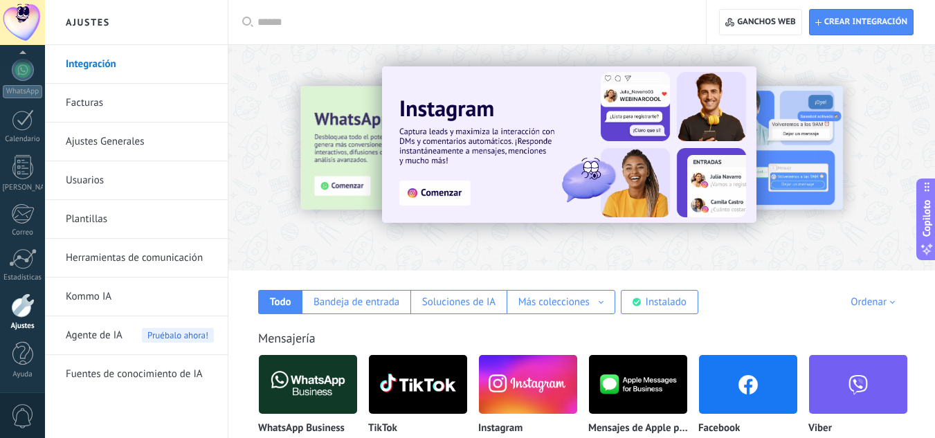
click at [448, 28] on input "text" at bounding box center [471, 22] width 429 height 15
type input "****"
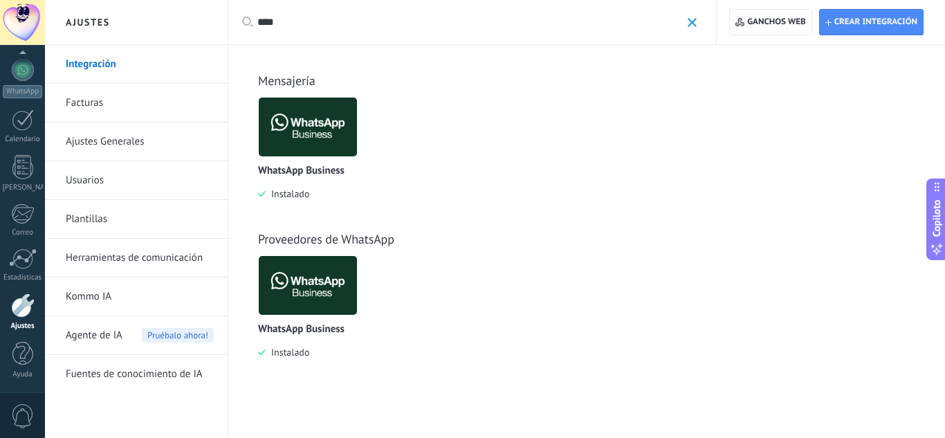
click at [313, 119] on img at bounding box center [308, 126] width 98 height 67
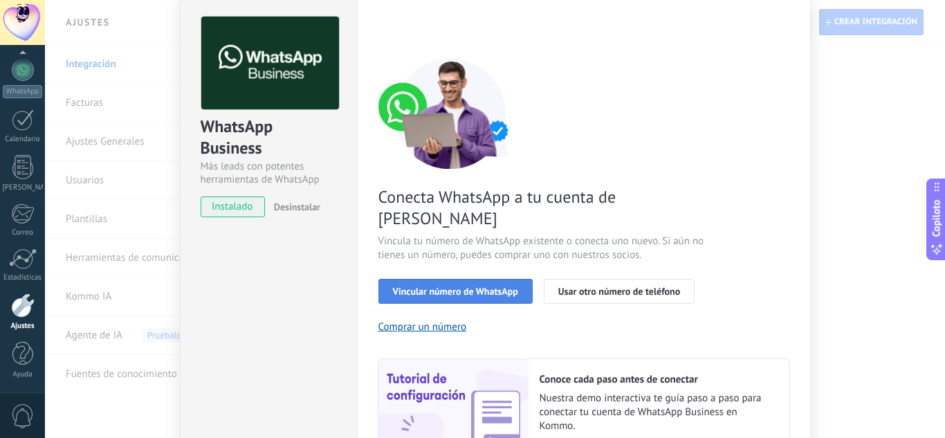
scroll to position [69, 0]
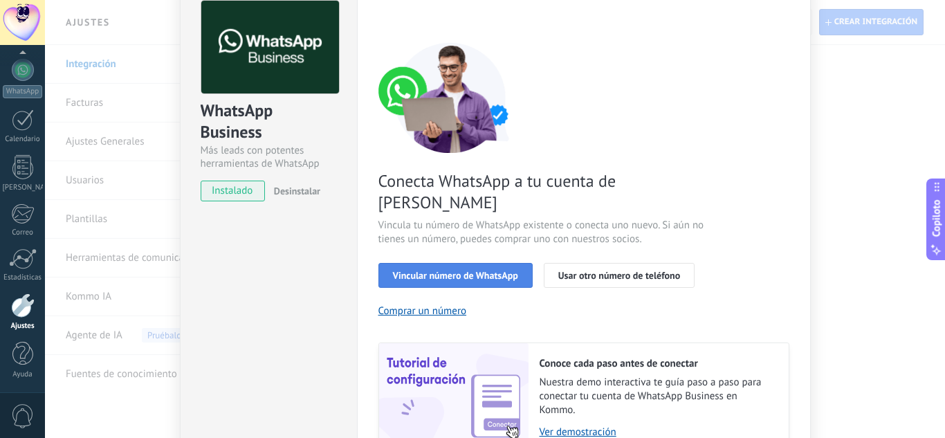
click at [475, 263] on button "Vincular número de WhatsApp" at bounding box center [456, 275] width 154 height 25
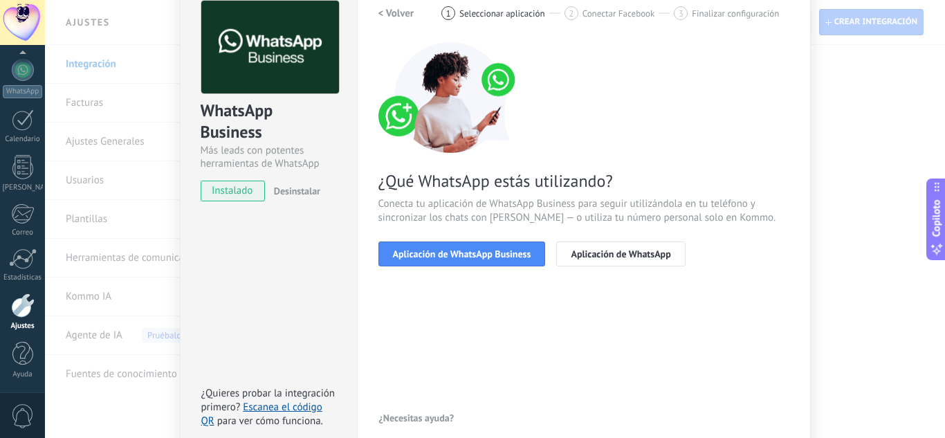
click at [475, 260] on button "Aplicación de WhatsApp Business" at bounding box center [462, 254] width 167 height 25
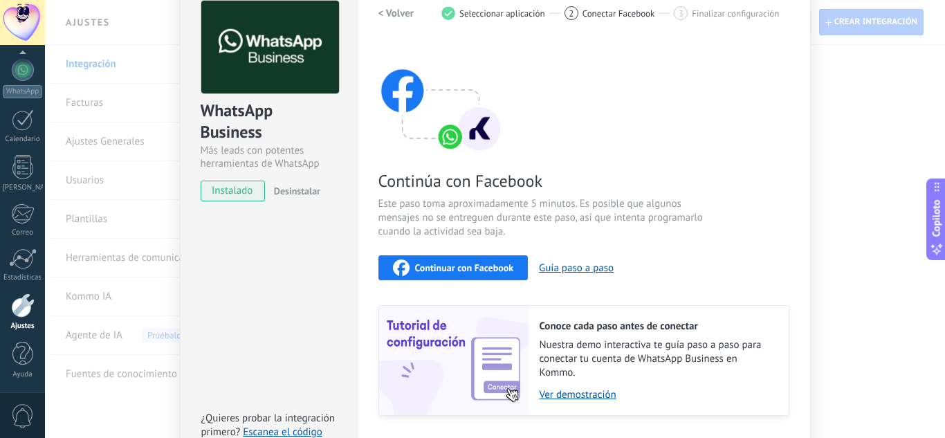
click at [470, 262] on font "Continuar con Facebook" at bounding box center [464, 268] width 99 height 12
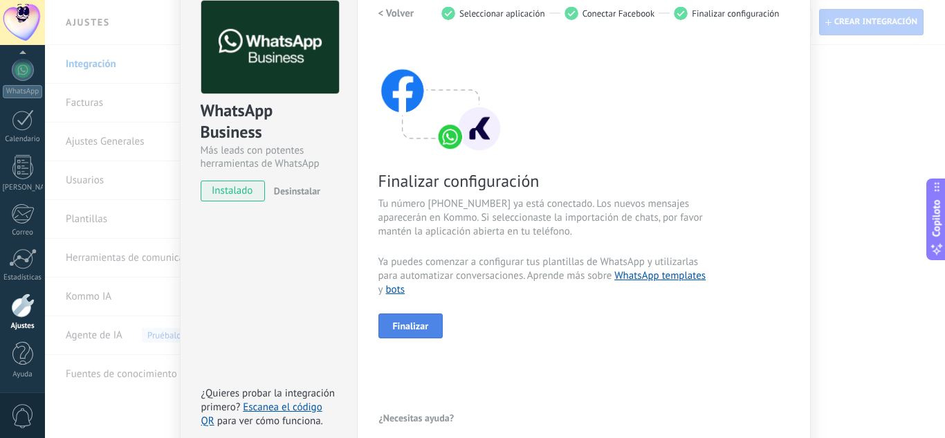
click at [420, 335] on button "Finalizar" at bounding box center [411, 325] width 65 height 25
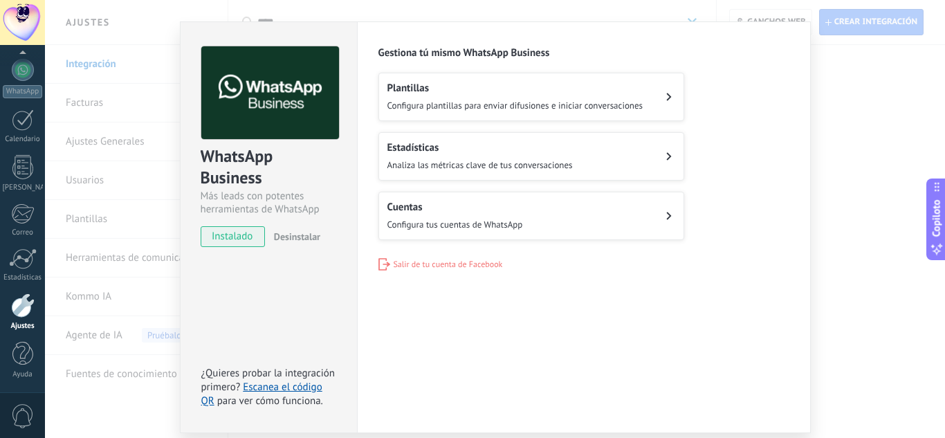
scroll to position [0, 0]
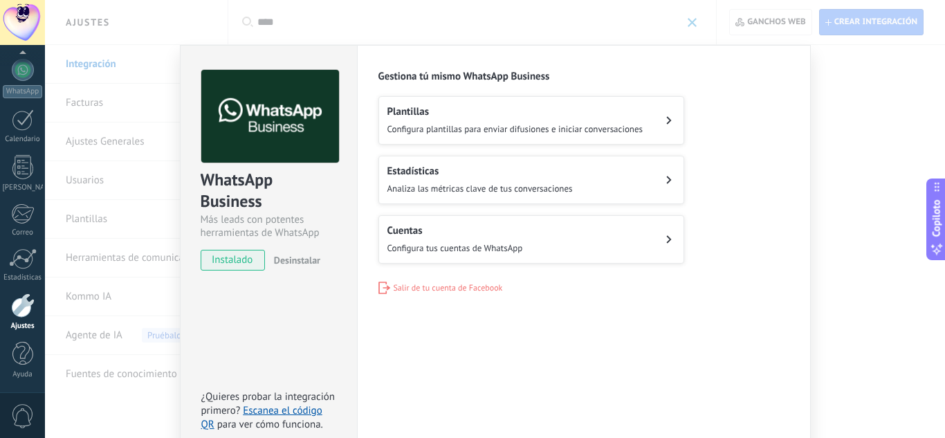
click at [148, 114] on div "WhatsApp Business Más leads con potentes herramientas de WhatsApp instalado Des…" at bounding box center [495, 219] width 900 height 438
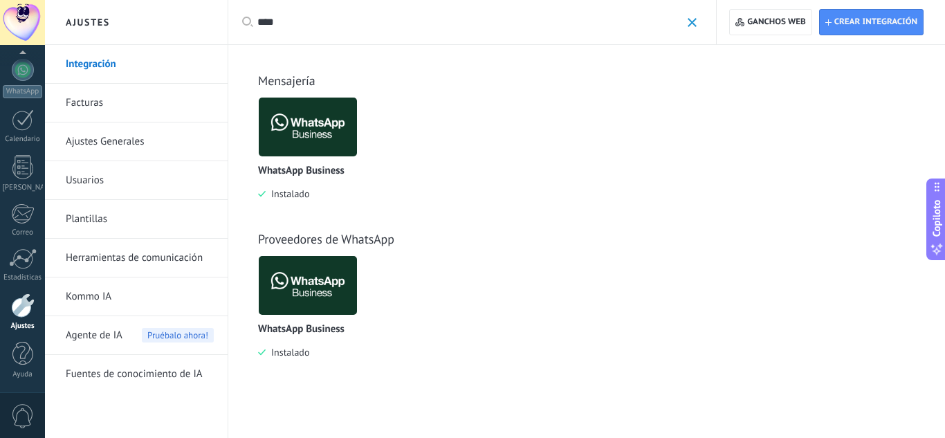
click at [28, 308] on div at bounding box center [23, 305] width 24 height 24
click at [102, 107] on font "Facturas" at bounding box center [84, 102] width 37 height 13
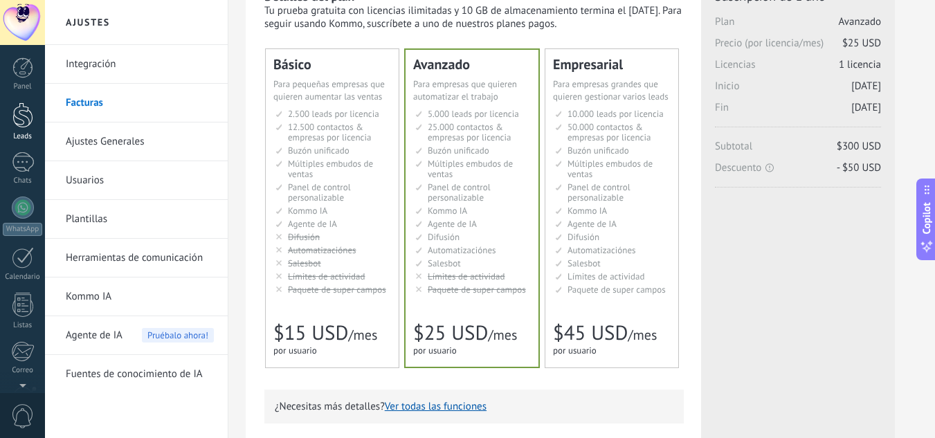
click at [26, 132] on div "Leads" at bounding box center [23, 136] width 40 height 9
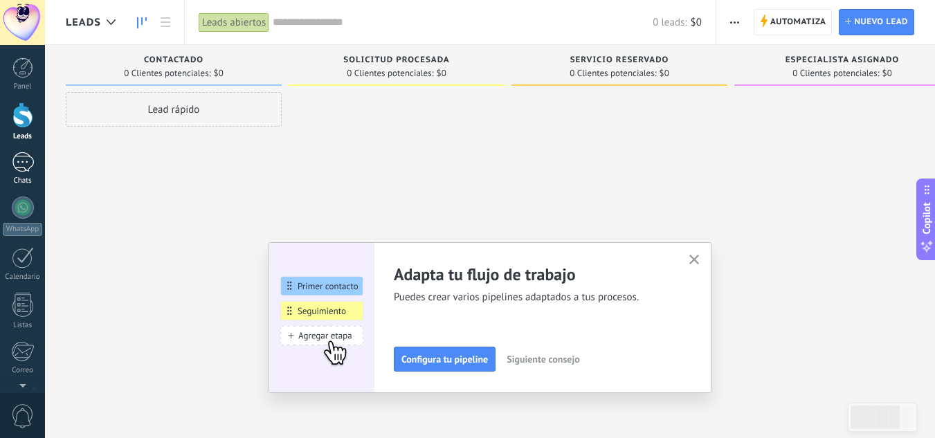
click at [15, 153] on div at bounding box center [23, 162] width 22 height 20
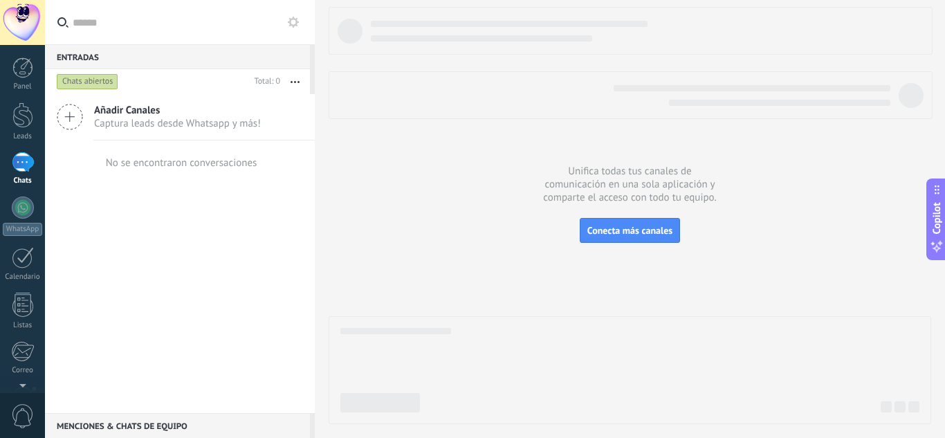
click at [107, 120] on span "Captura leads desde Whatsapp y más!" at bounding box center [177, 123] width 167 height 13
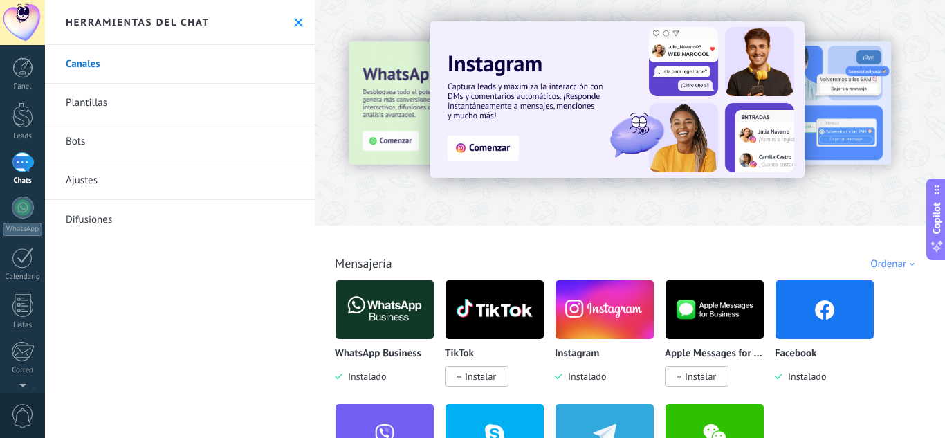
click at [378, 327] on img at bounding box center [385, 309] width 98 height 67
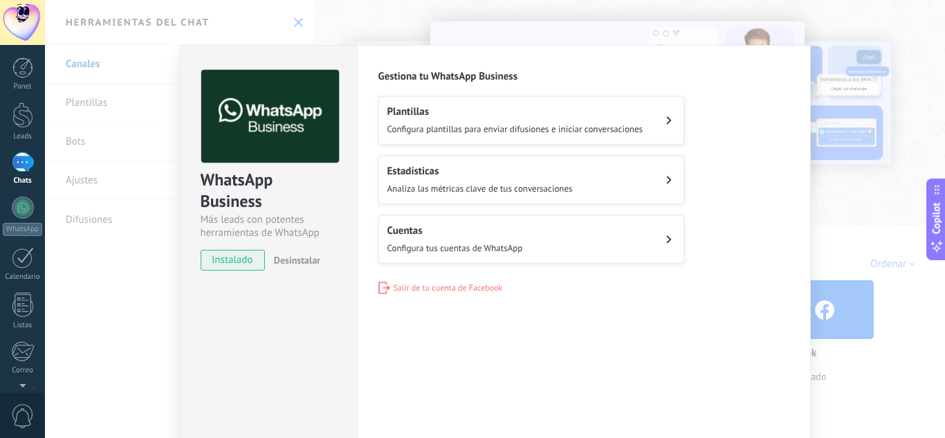
click at [843, 100] on div "WhatsApp Business Más leads con potentes herramientas de WhatsApp instalado Des…" at bounding box center [495, 219] width 900 height 438
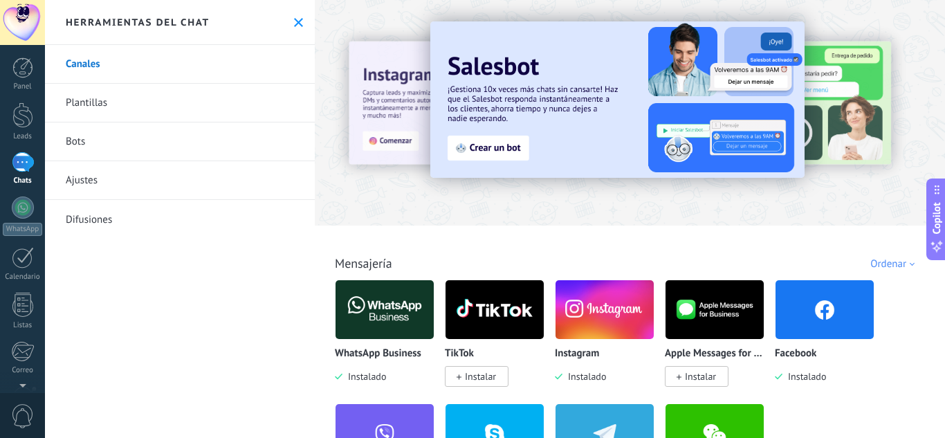
click at [298, 23] on button at bounding box center [299, 23] width 12 height 12
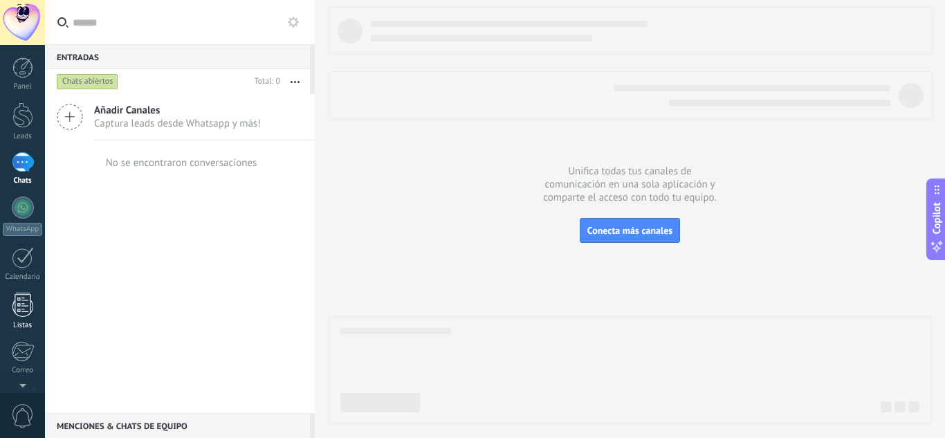
click at [19, 318] on link "Listas" at bounding box center [22, 311] width 45 height 37
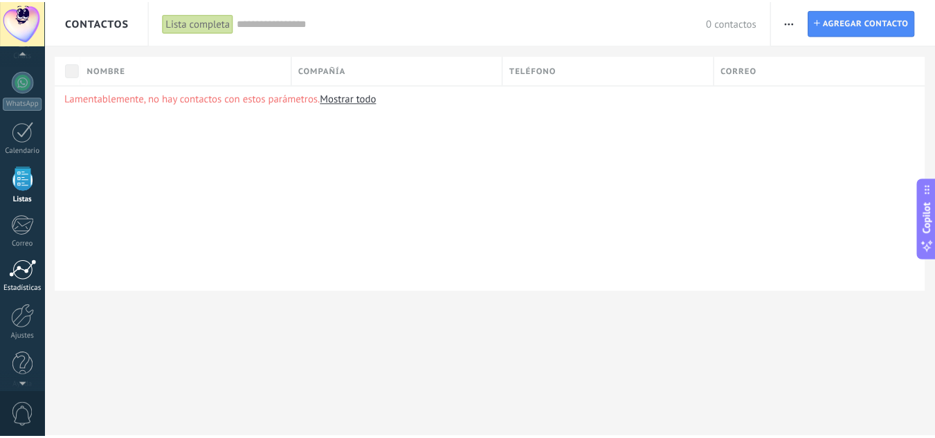
scroll to position [138, 0]
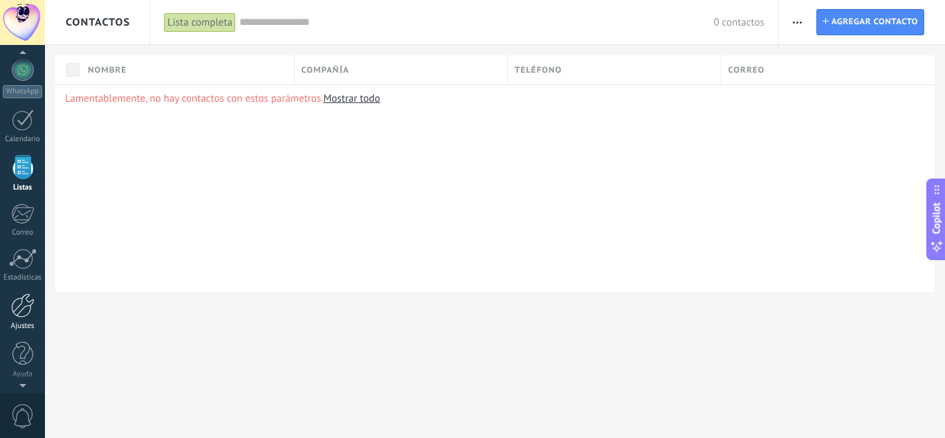
click at [25, 314] on div at bounding box center [23, 305] width 24 height 24
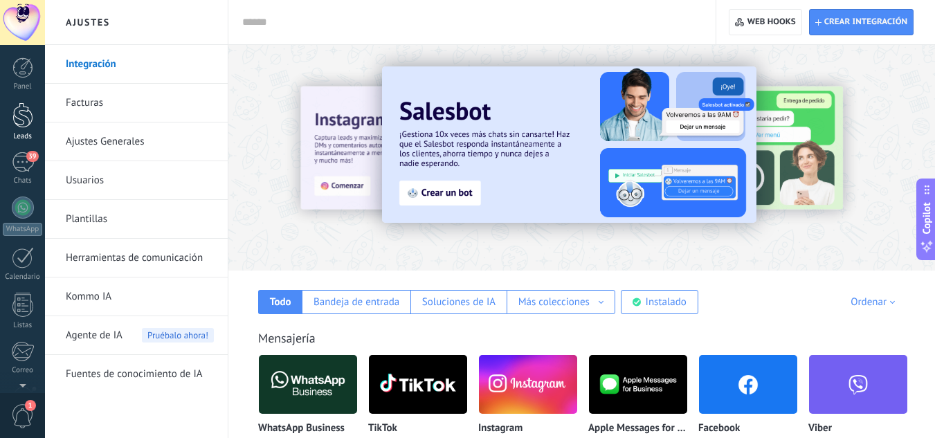
click at [28, 105] on div at bounding box center [22, 115] width 21 height 26
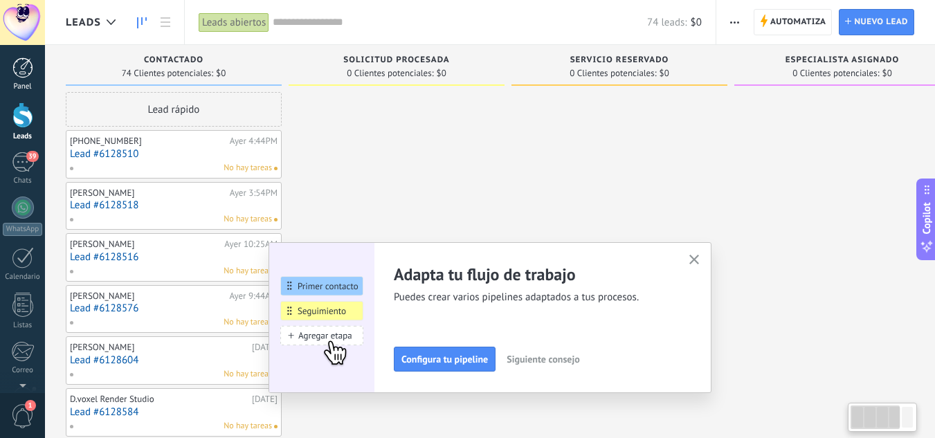
click at [21, 67] on div at bounding box center [22, 67] width 21 height 21
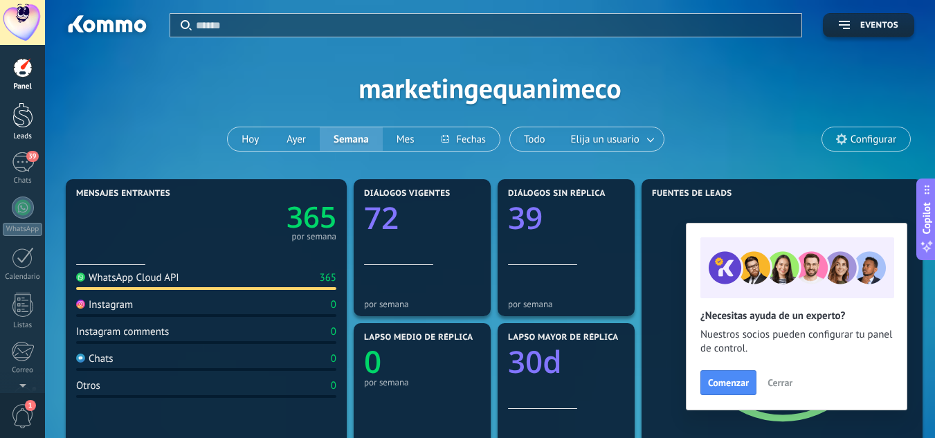
click at [13, 117] on div at bounding box center [22, 115] width 21 height 26
